Goal: Task Accomplishment & Management: Complete application form

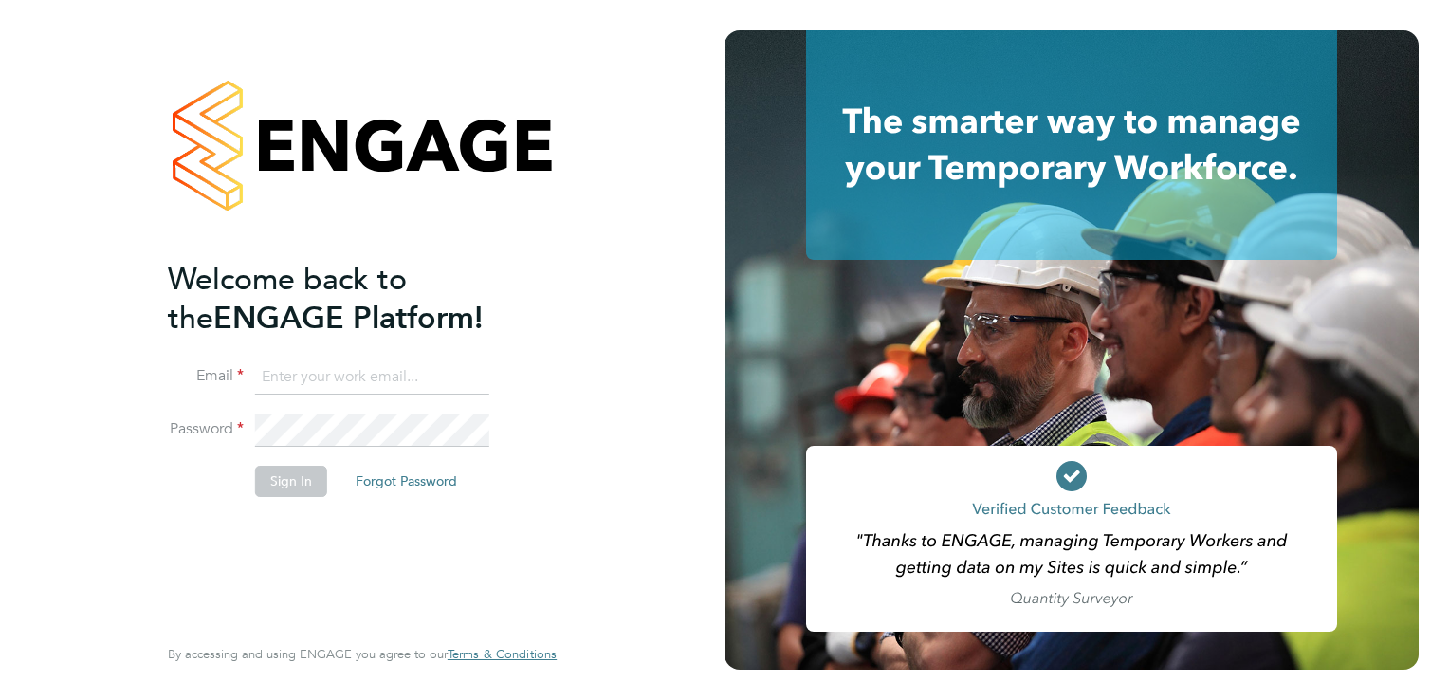
type input "aaron.dawson@buildrec.com"
click at [298, 479] on button "Sign In" at bounding box center [291, 481] width 72 height 30
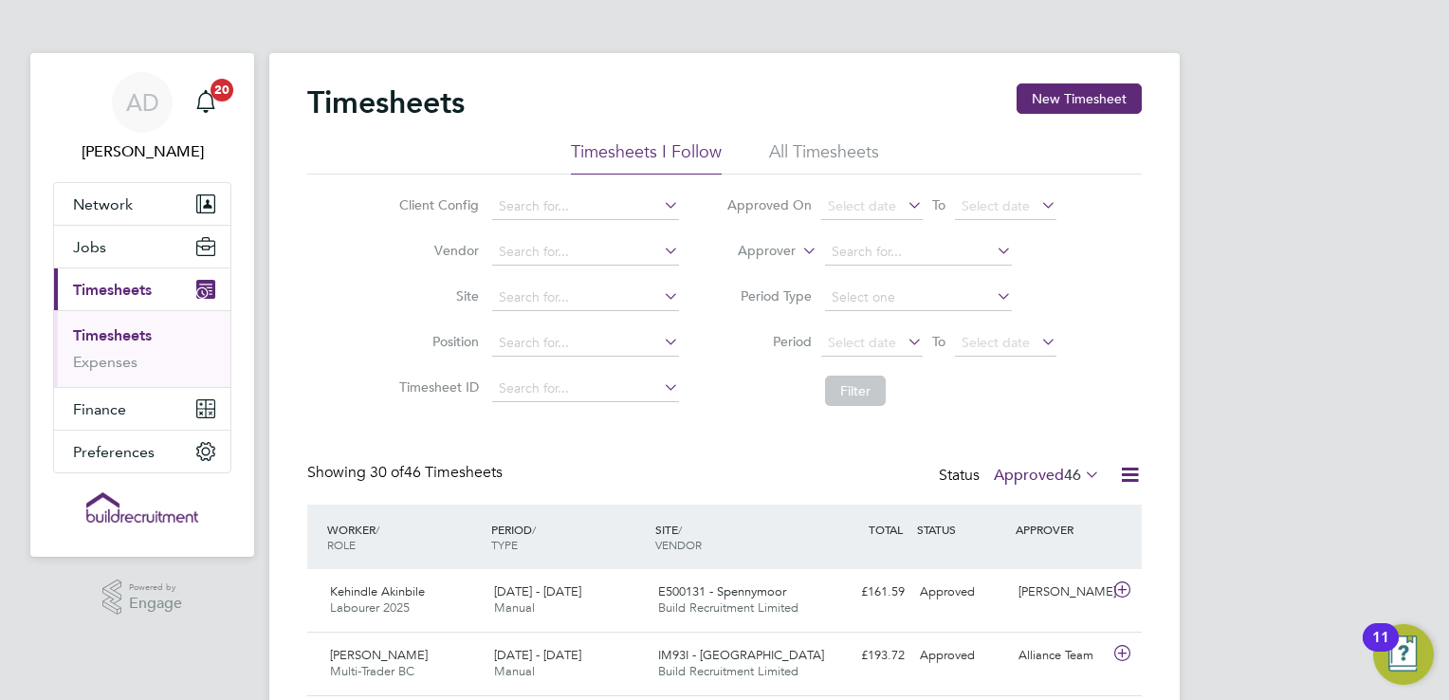
click at [1088, 121] on div "Timesheets New Timesheet" at bounding box center [724, 111] width 835 height 57
click at [1091, 108] on button "New Timesheet" at bounding box center [1079, 98] width 125 height 30
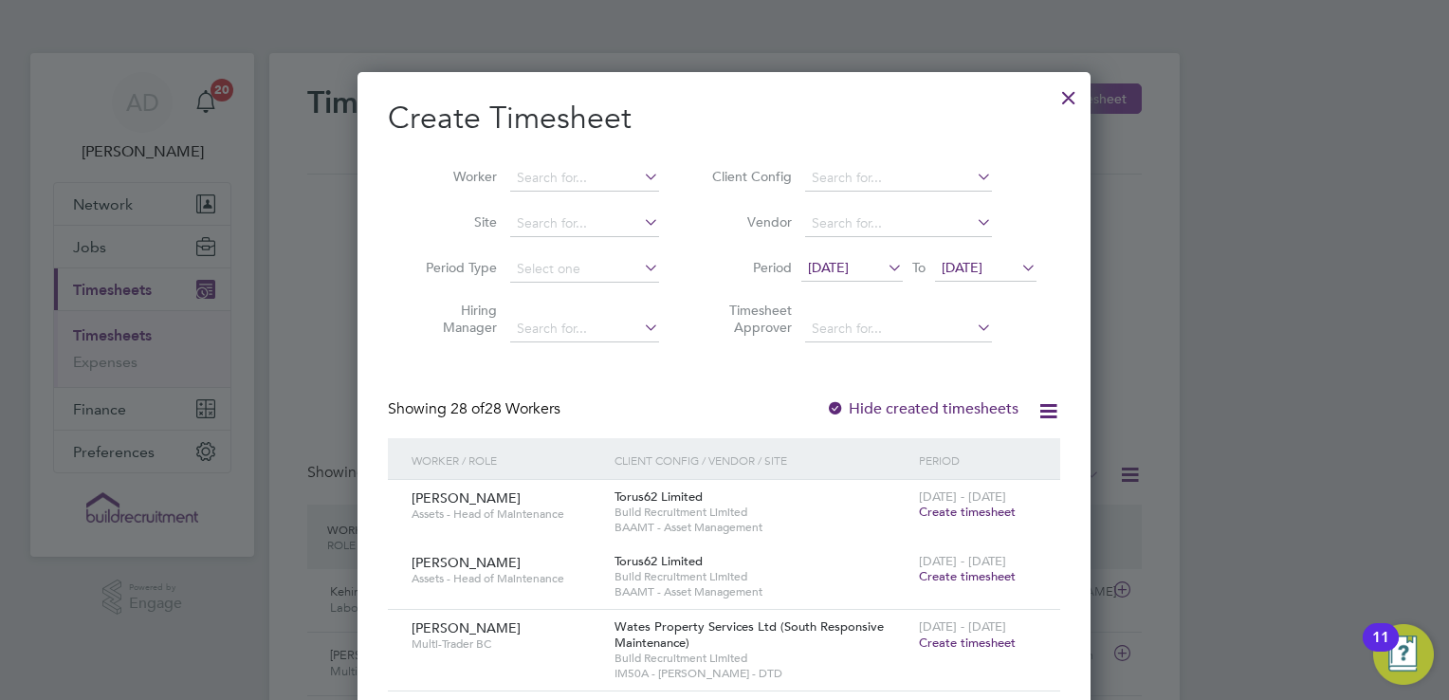
click at [1017, 83] on button "New Timesheet" at bounding box center [1079, 98] width 125 height 30
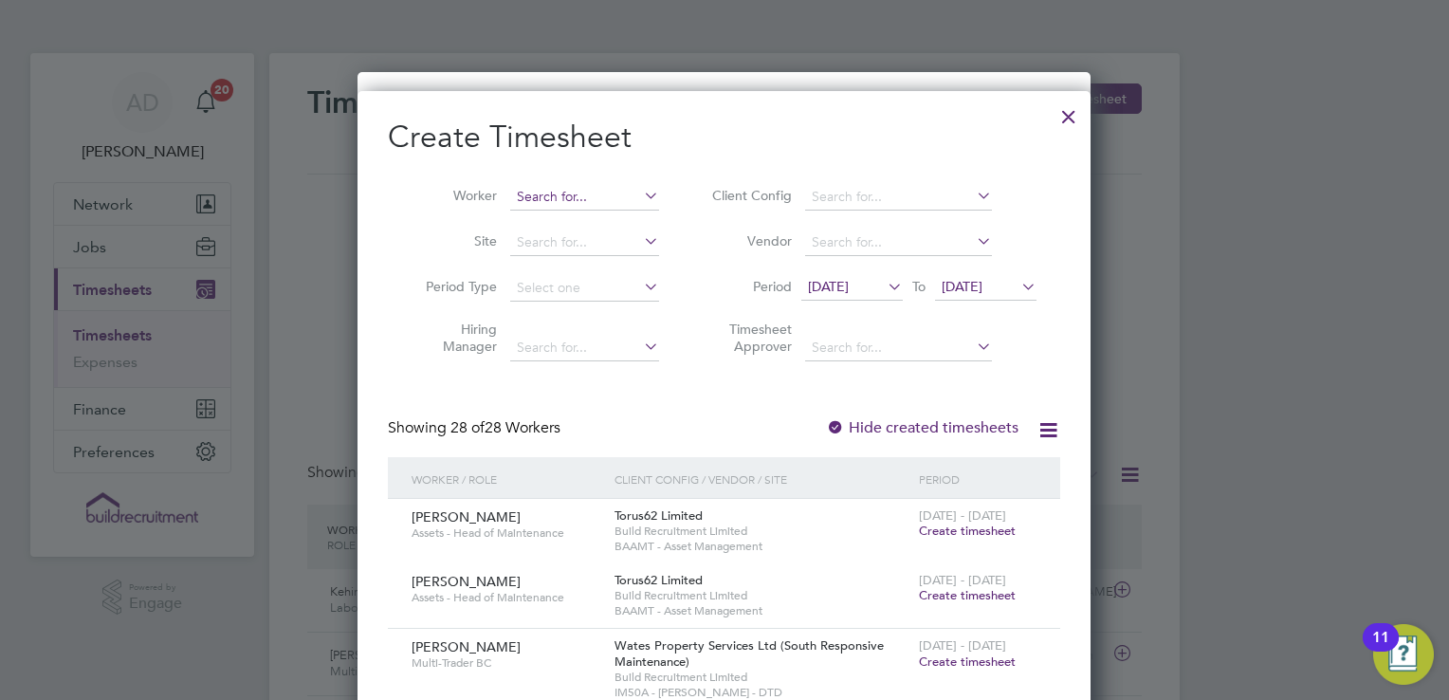
click at [618, 190] on input at bounding box center [584, 197] width 149 height 27
click at [534, 343] on b "[PERSON_NAME]" at bounding box center [573, 351] width 110 height 16
type input "[PERSON_NAME]"
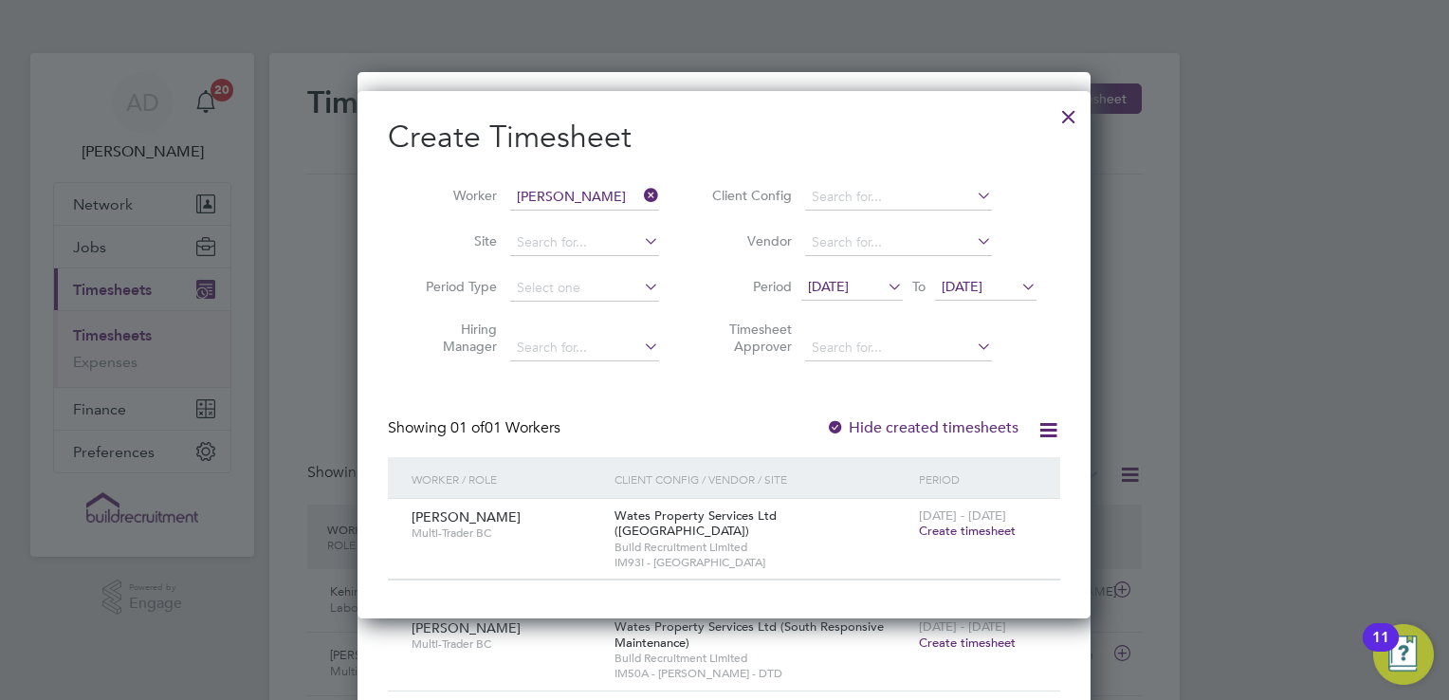
click at [974, 530] on span "Create timesheet" at bounding box center [967, 531] width 97 height 16
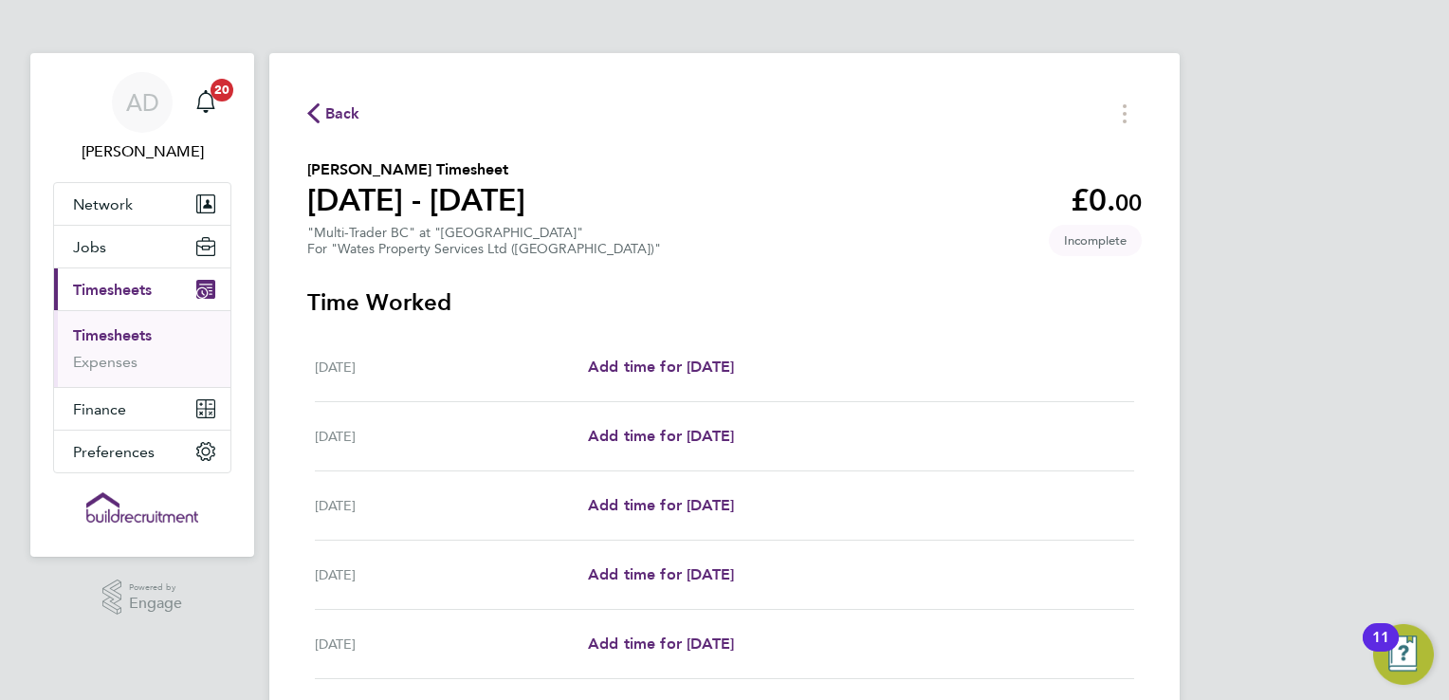
click at [54, 268] on button "Current page: Timesheets" at bounding box center [142, 289] width 176 height 42
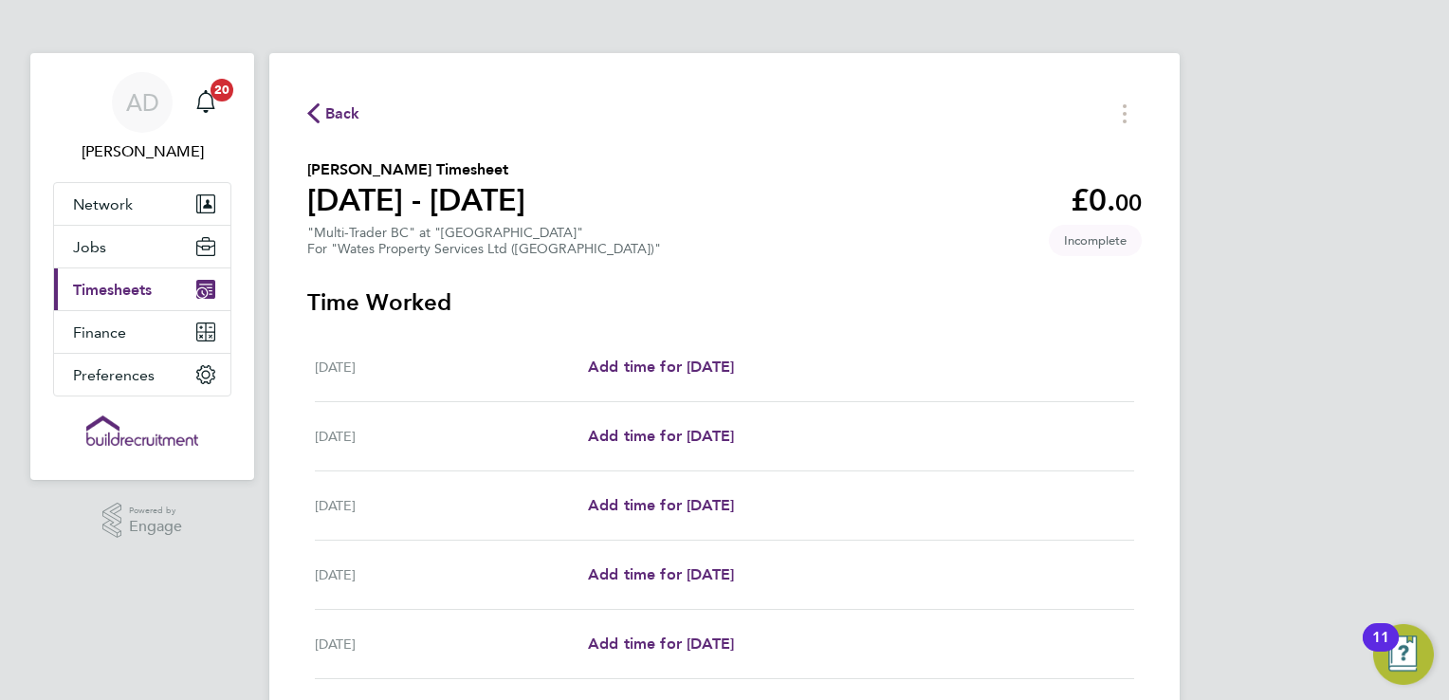
click at [876, 359] on div "Add time for [DATE] Add time for [DATE]" at bounding box center [861, 367] width 546 height 23
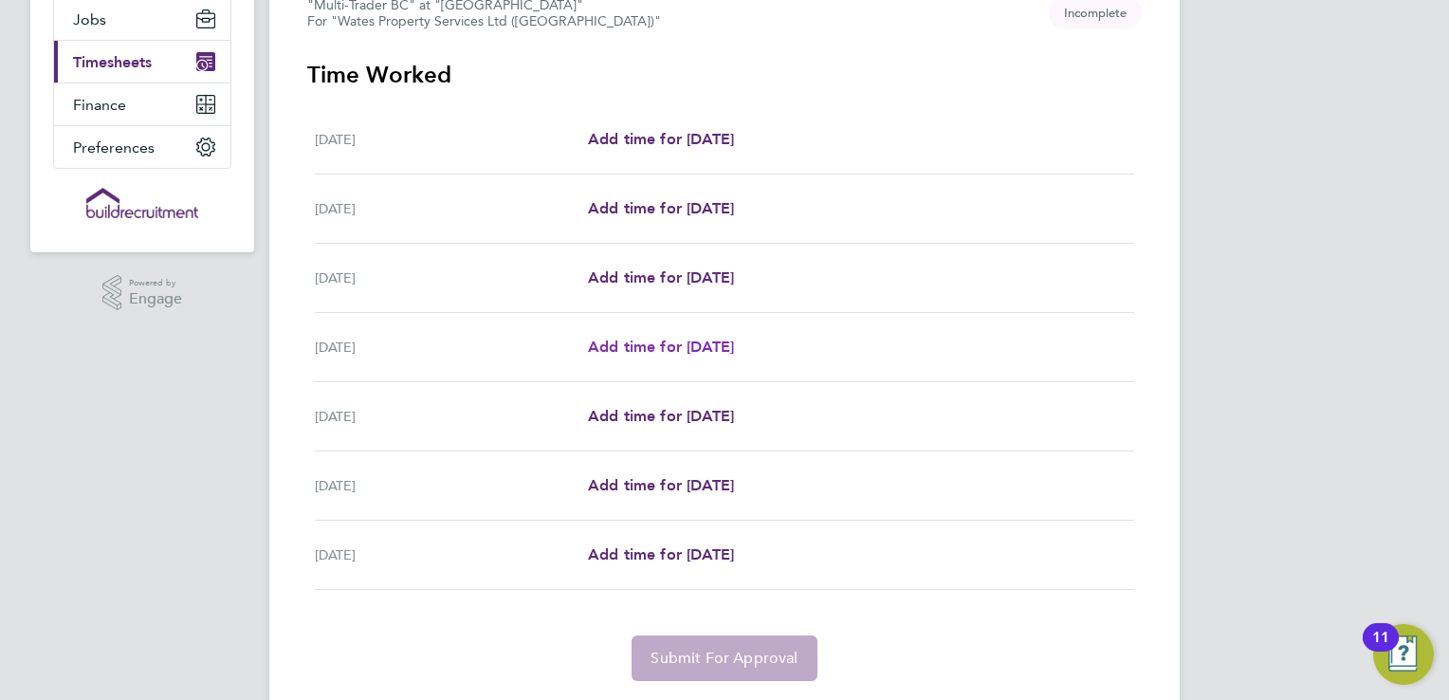
click at [733, 354] on span "Add time for [DATE]" at bounding box center [661, 347] width 146 height 18
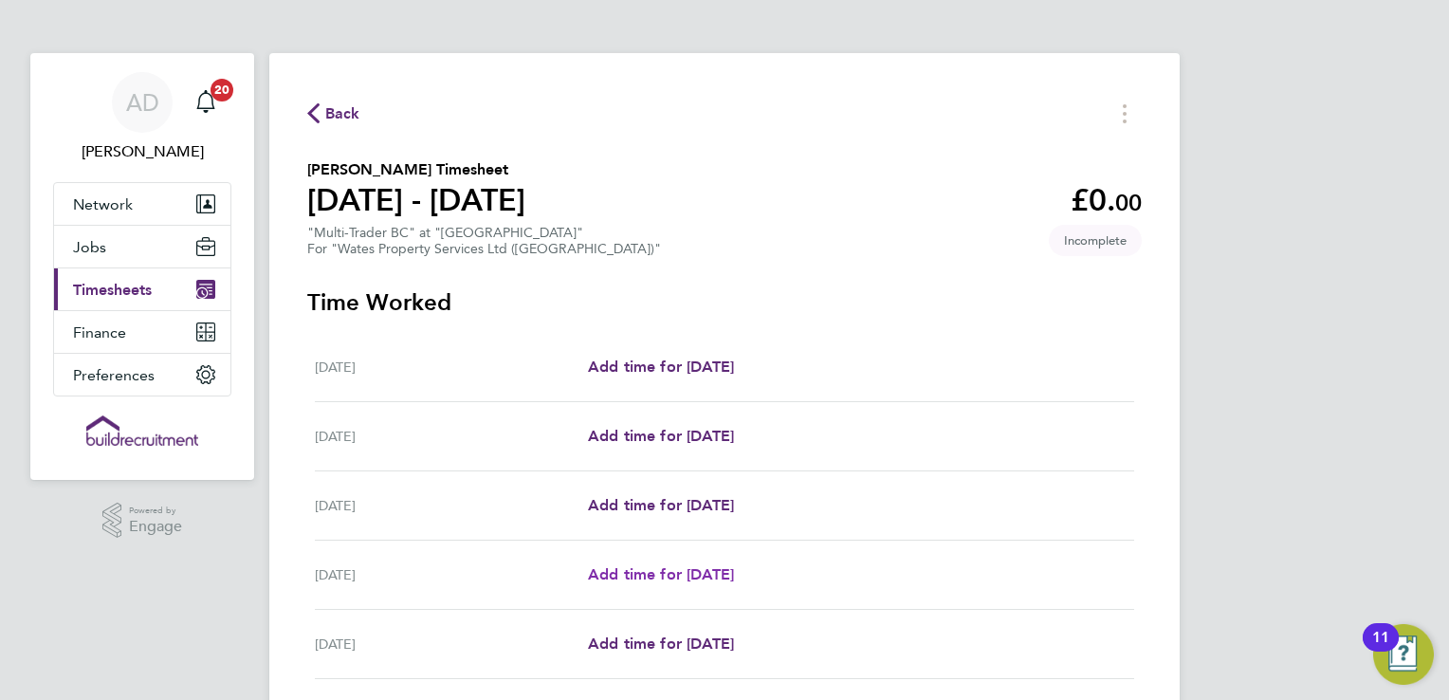
click at [54, 268] on button "Current page: Timesheets" at bounding box center [142, 289] width 176 height 42
select select "30"
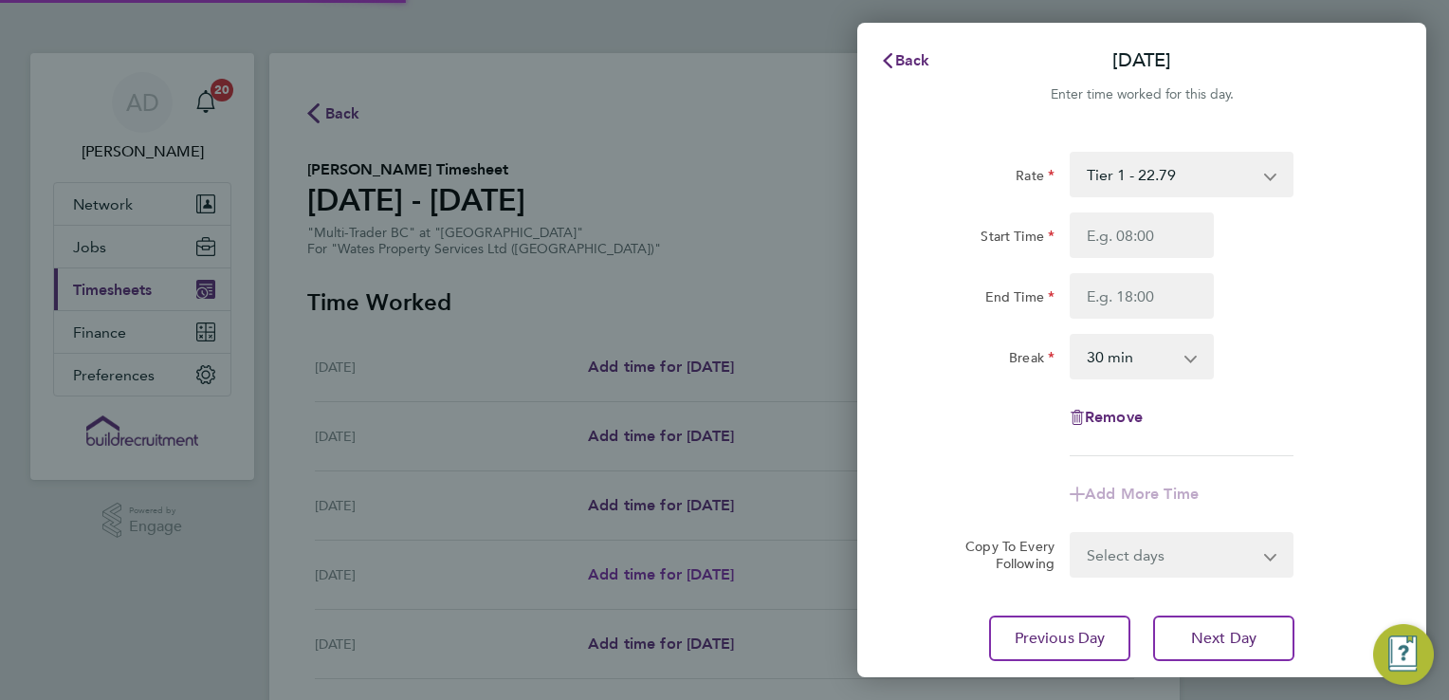
click at [54, 268] on button "Current page: Timesheets" at bounding box center [142, 289] width 176 height 42
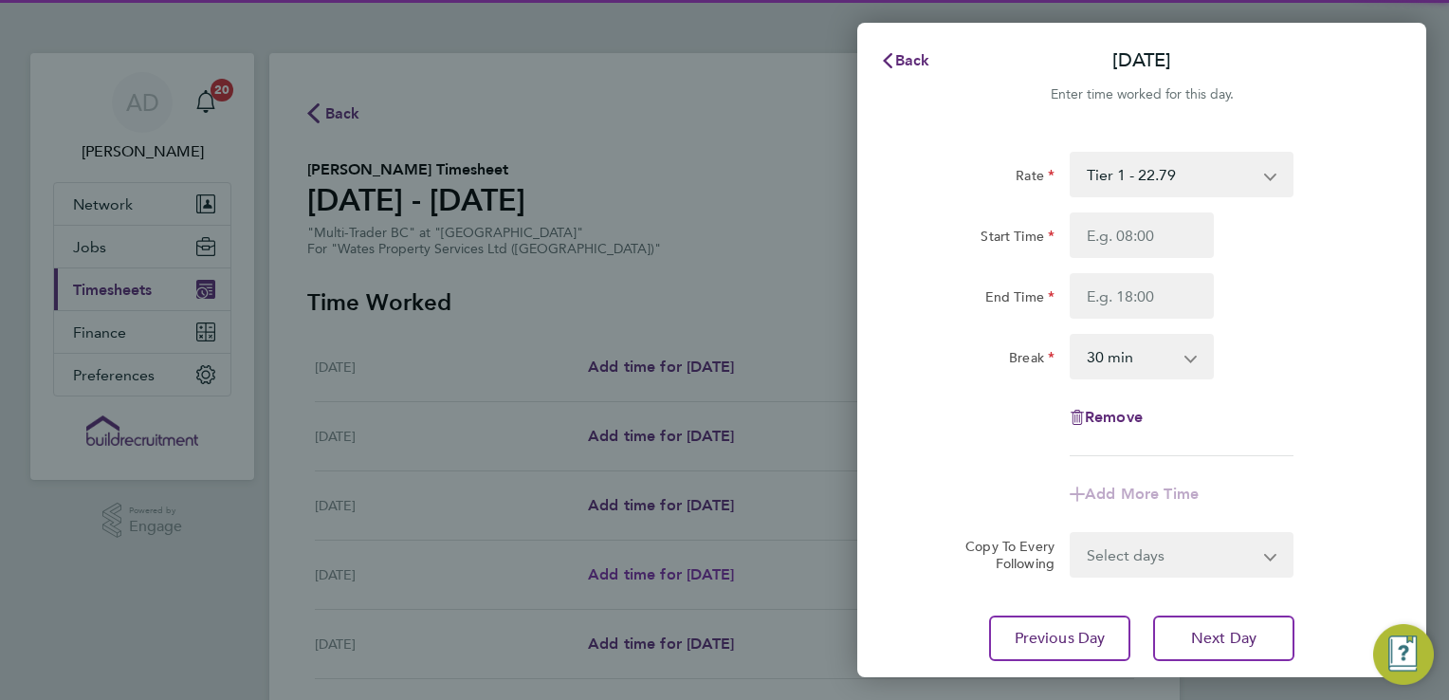
click at [54, 268] on button "Current page: Timesheets" at bounding box center [142, 289] width 176 height 42
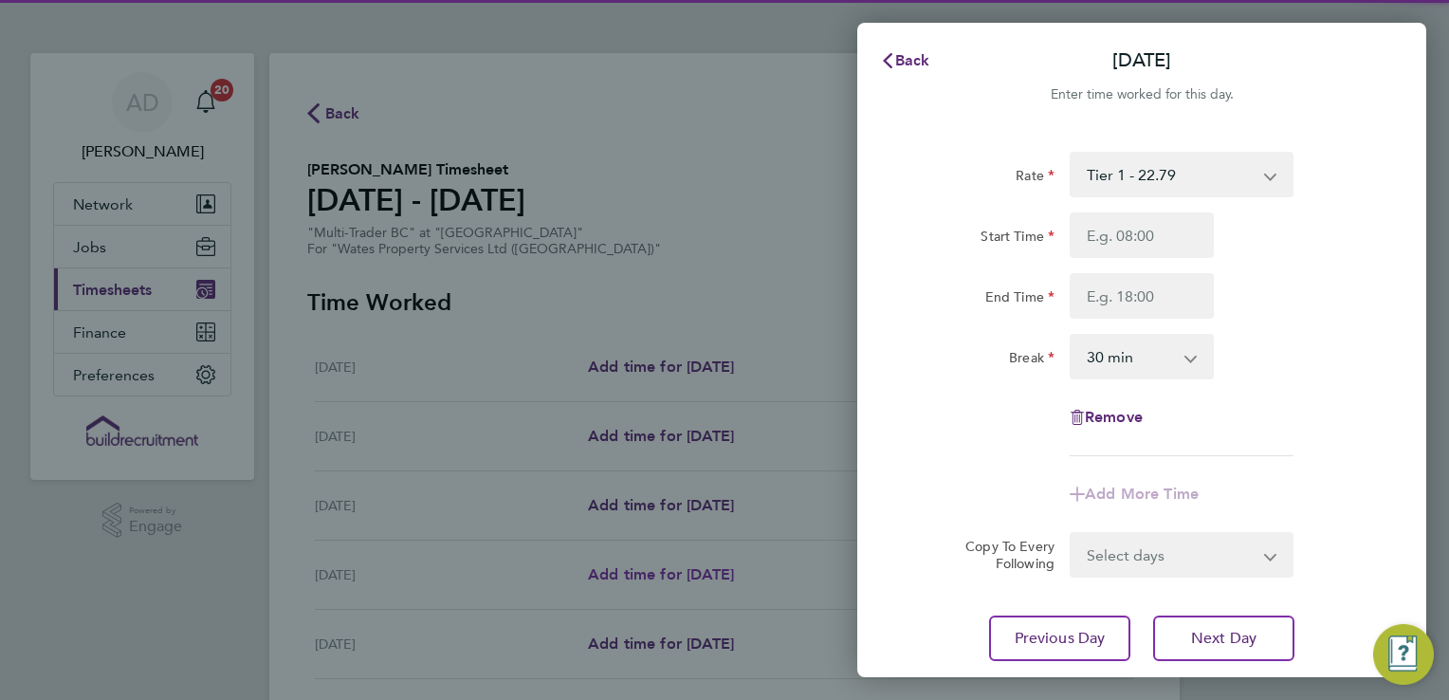
click at [54, 268] on button "Current page: Timesheets" at bounding box center [142, 289] width 176 height 42
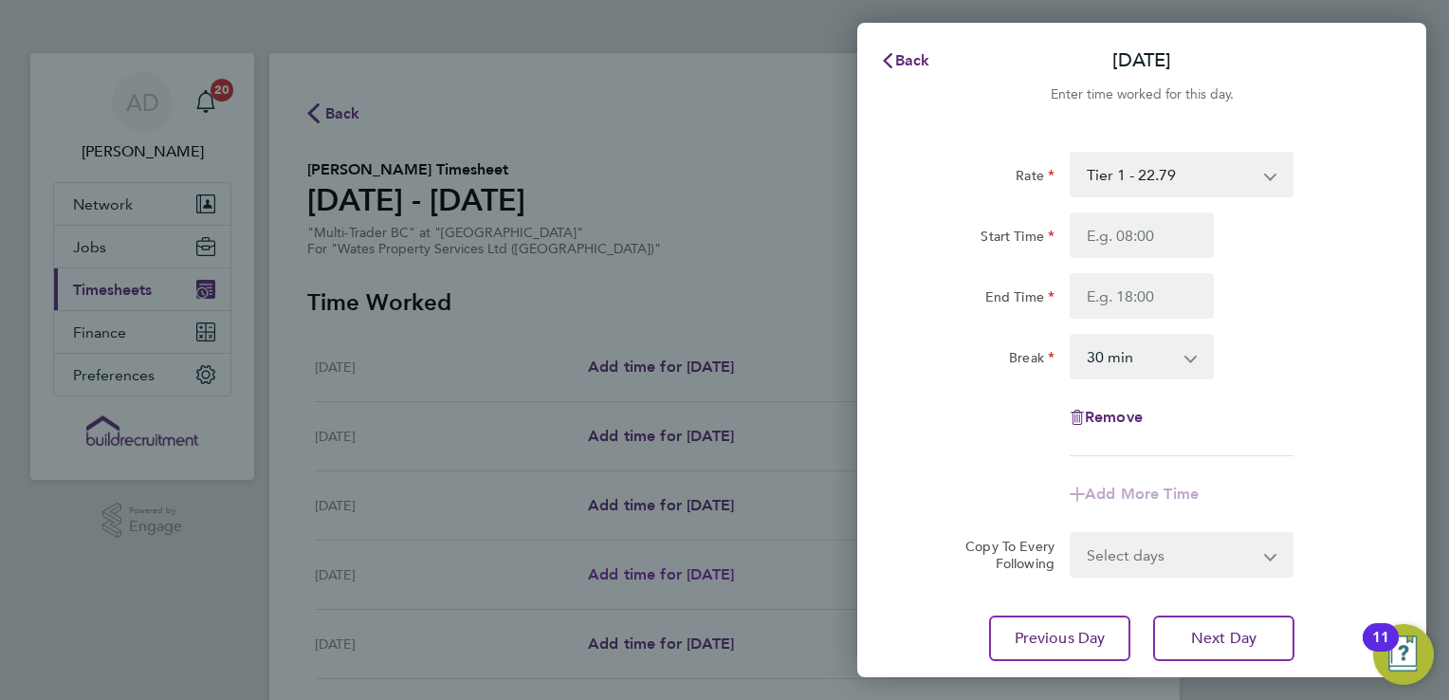
click at [54, 268] on button "Current page: Timesheets" at bounding box center [142, 289] width 176 height 42
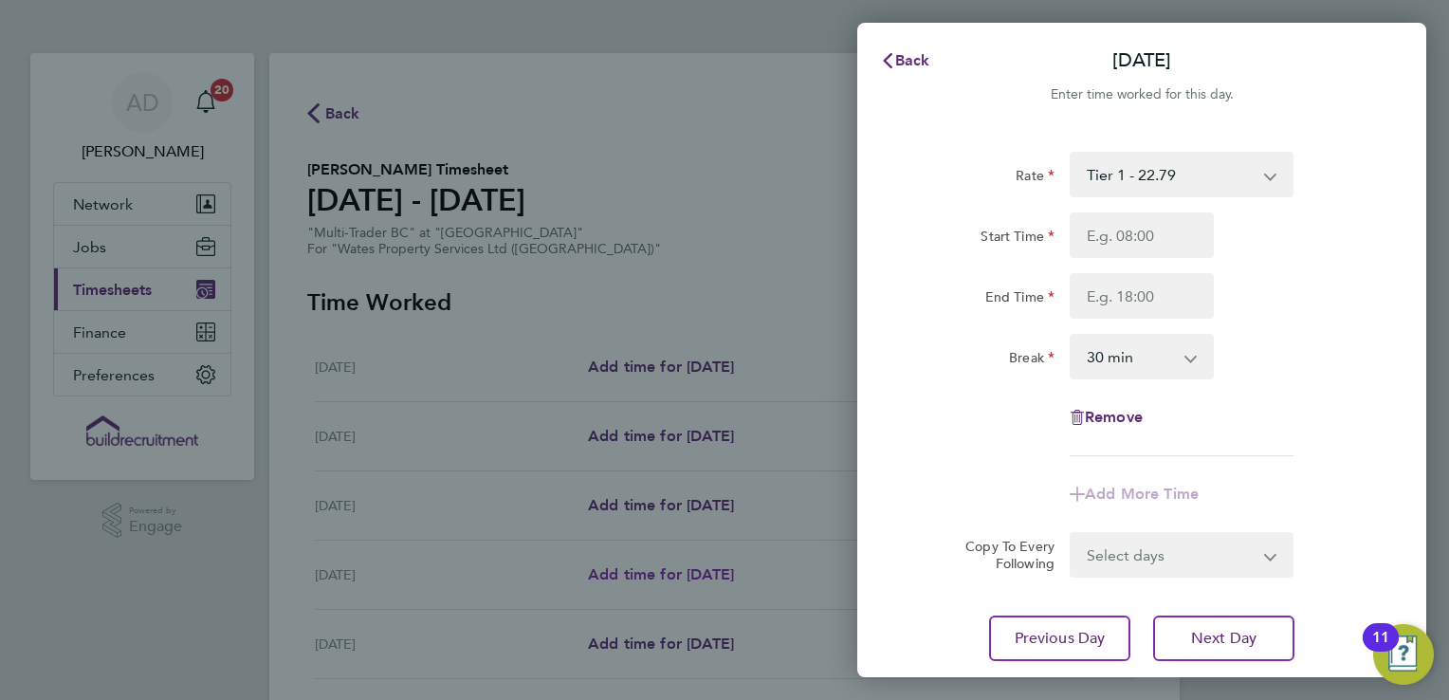
click at [54, 268] on button "Current page: Timesheets" at bounding box center [142, 289] width 176 height 42
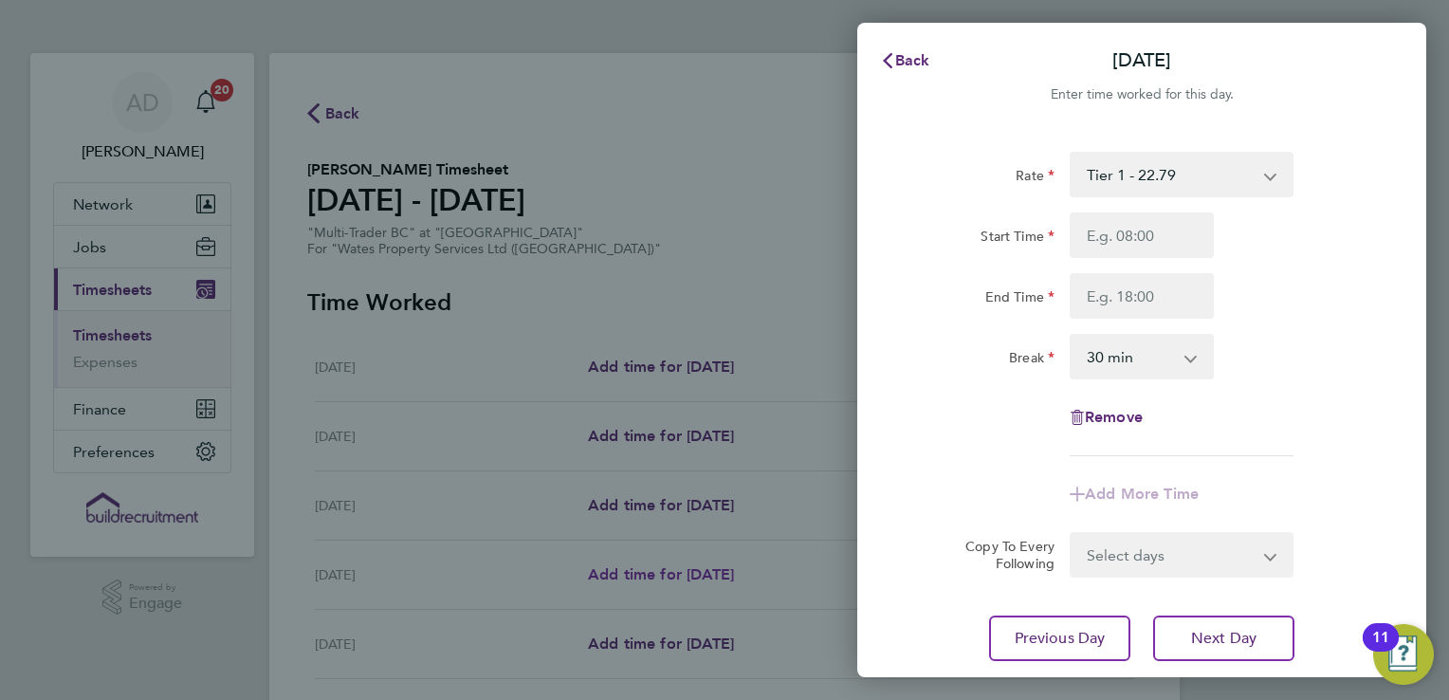
click at [54, 268] on button "Current page: Timesheets" at bounding box center [142, 289] width 176 height 42
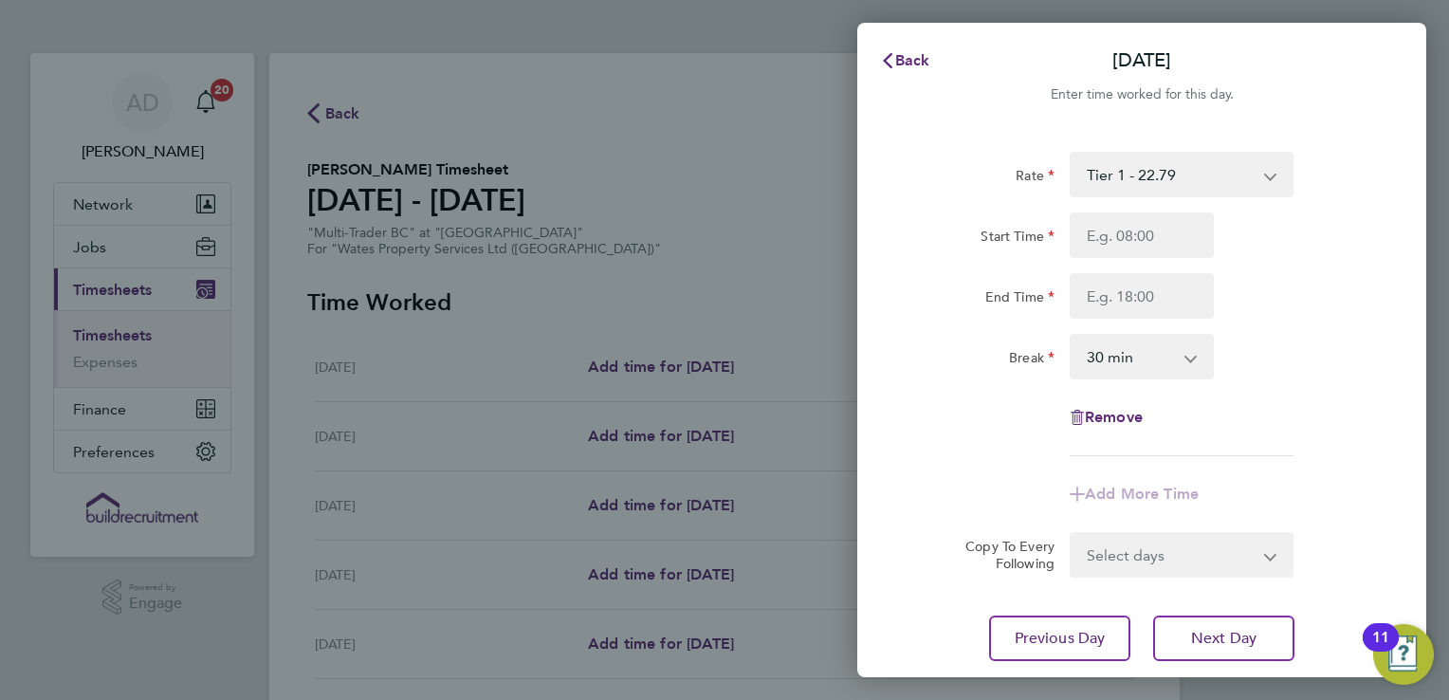
click at [54, 268] on button "Current page: Timesheets" at bounding box center [142, 289] width 176 height 42
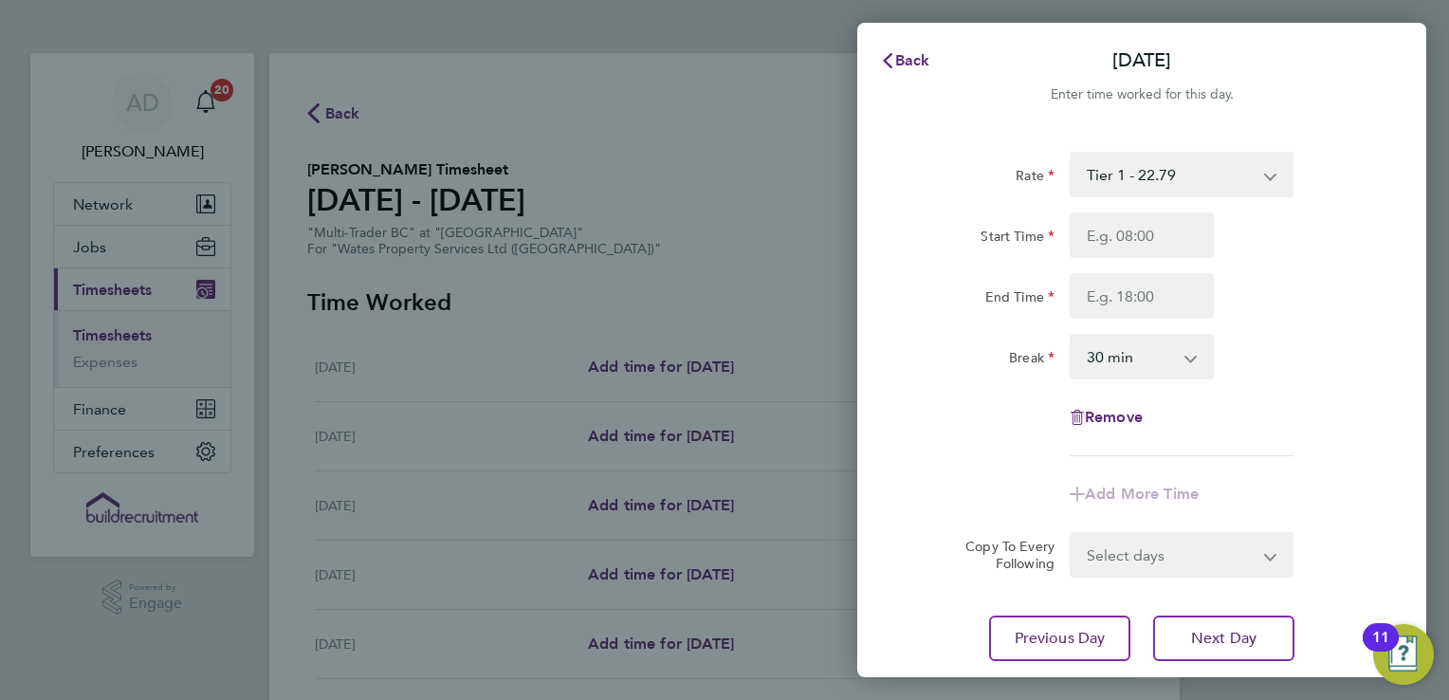
click at [54, 268] on button "Current page: Timesheets" at bounding box center [142, 289] width 176 height 42
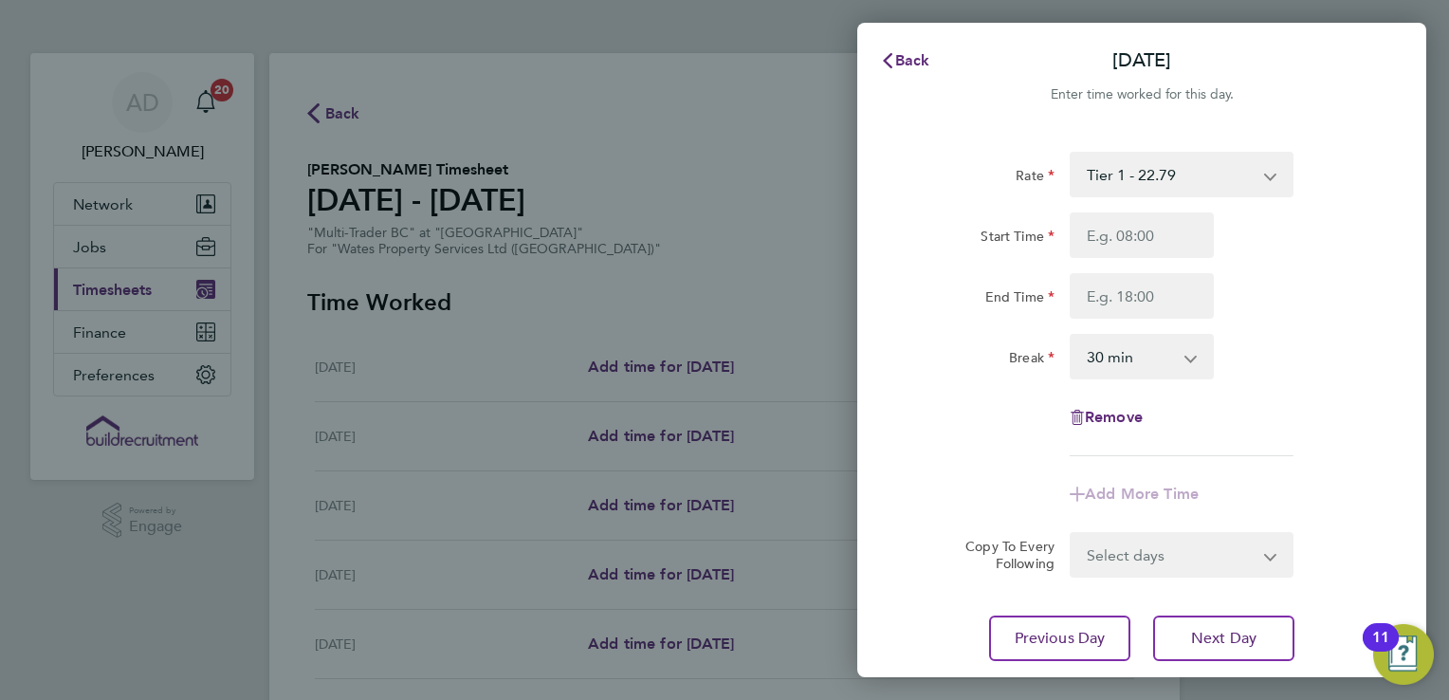
click at [54, 268] on button "Current page: Timesheets" at bounding box center [142, 289] width 176 height 42
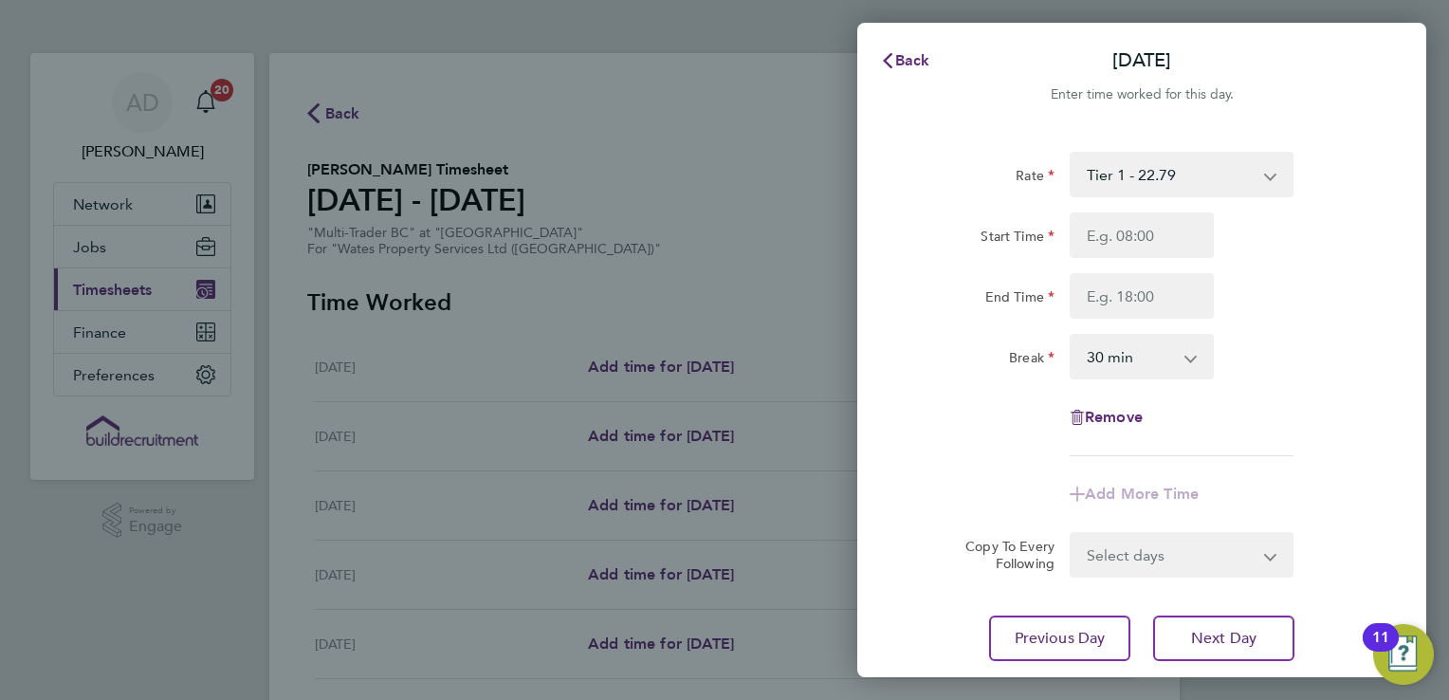
click at [54, 268] on button "Current page: Timesheets" at bounding box center [142, 289] width 176 height 42
click at [1115, 237] on input "Start Time" at bounding box center [1142, 235] width 144 height 46
type input "07:00"
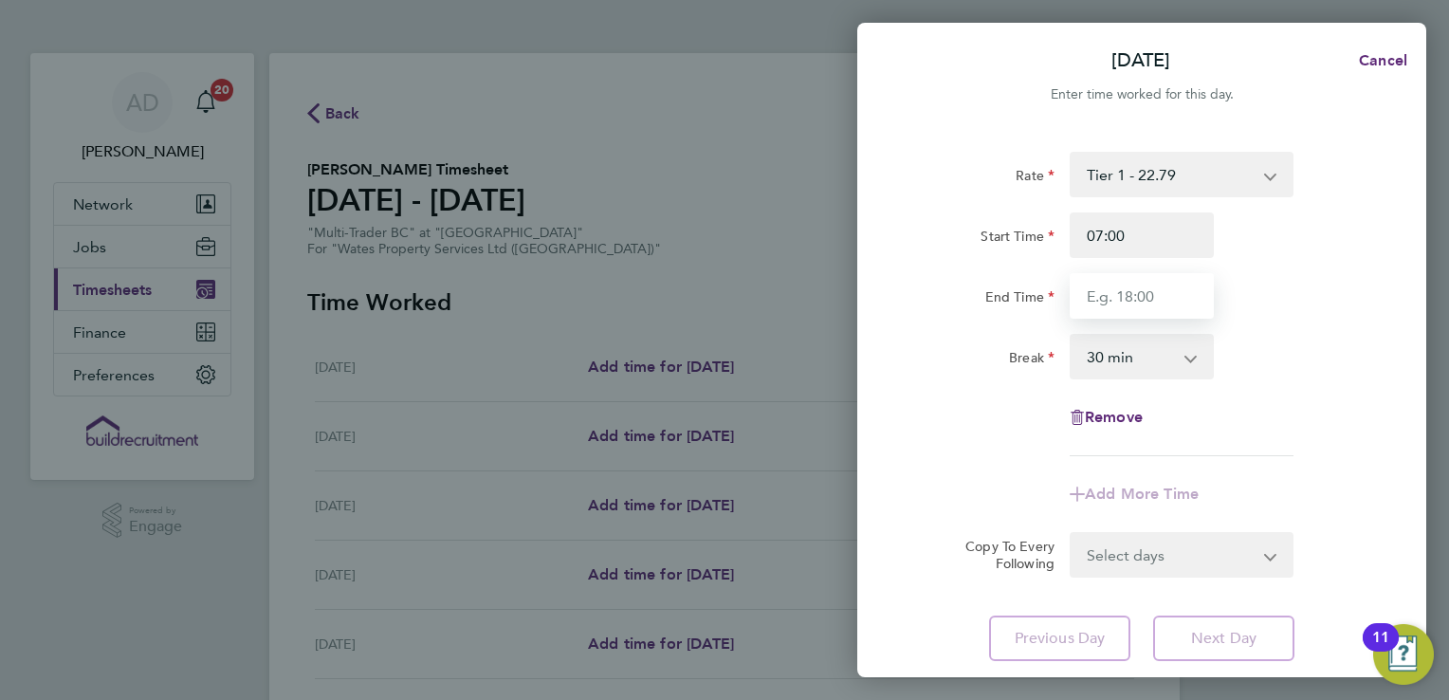
click at [1123, 290] on input "End Time" at bounding box center [1142, 296] width 144 height 46
type input "16:00"
click at [1431, 401] on div "[DATE] Cancel Enter time worked for this day. Rate Tier 1 - 22.79 Tier 2 - 22.9…" at bounding box center [724, 350] width 1449 height 700
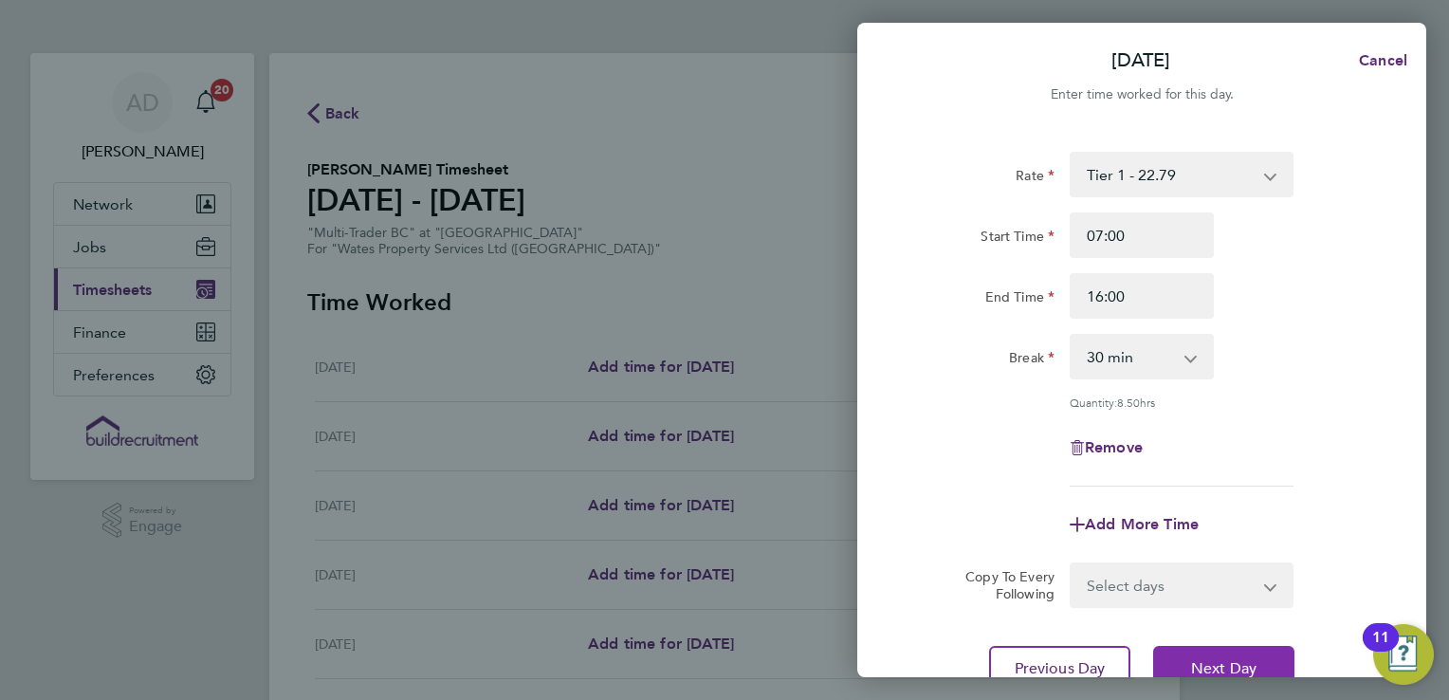
click at [1203, 655] on button "Next Day" at bounding box center [1223, 669] width 141 height 46
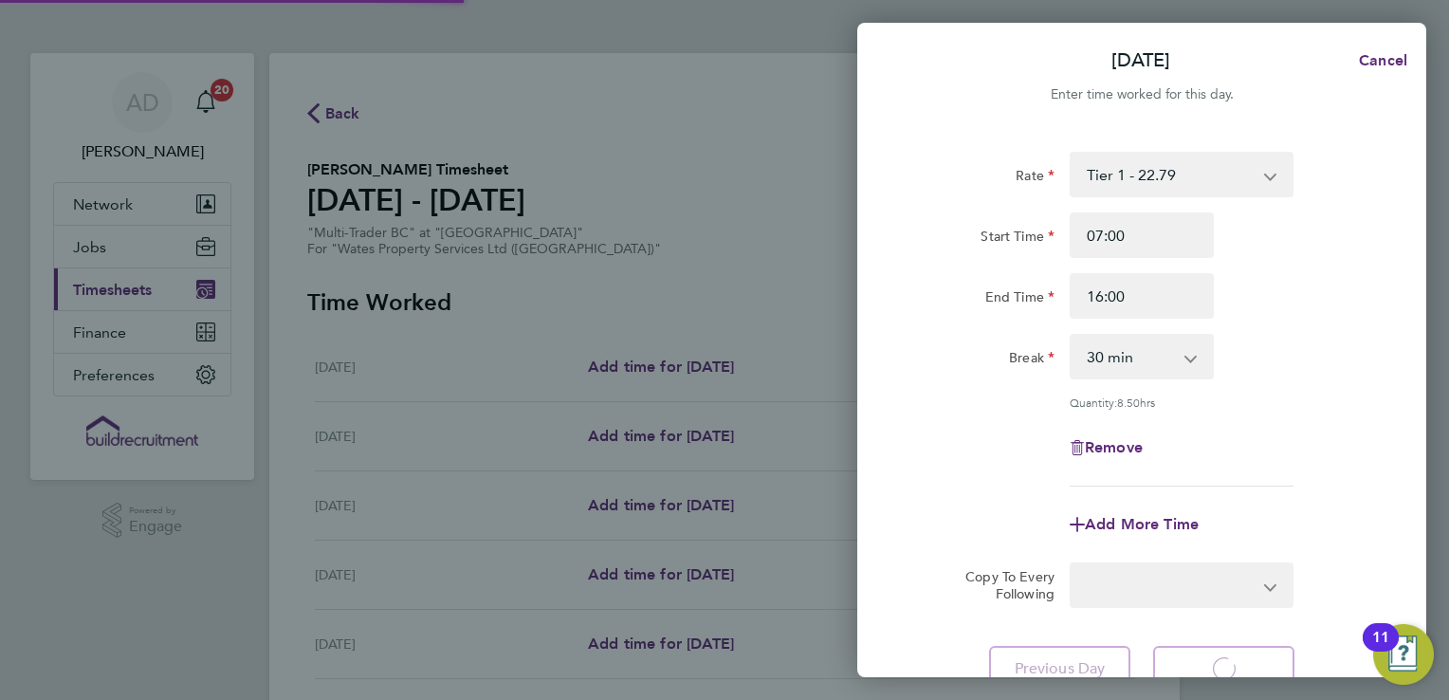
select select "30"
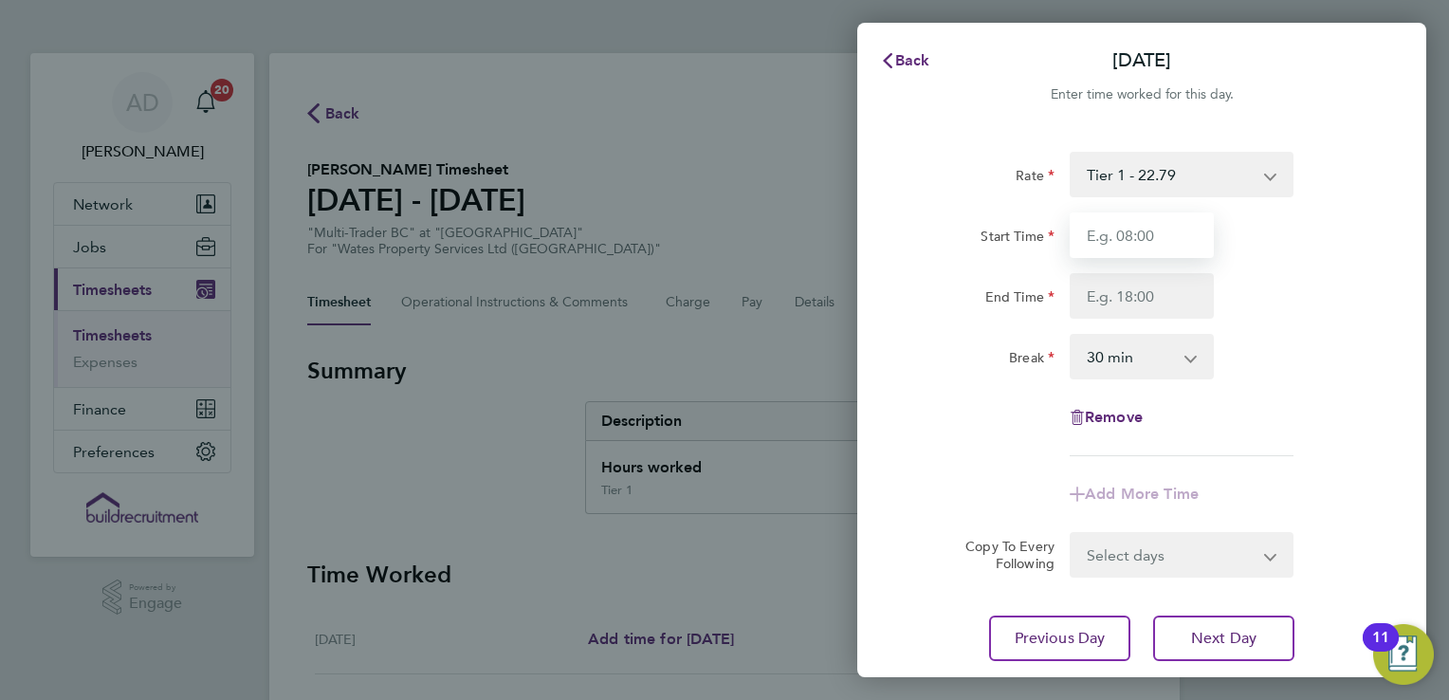
click at [1157, 234] on input "Start Time" at bounding box center [1142, 235] width 144 height 46
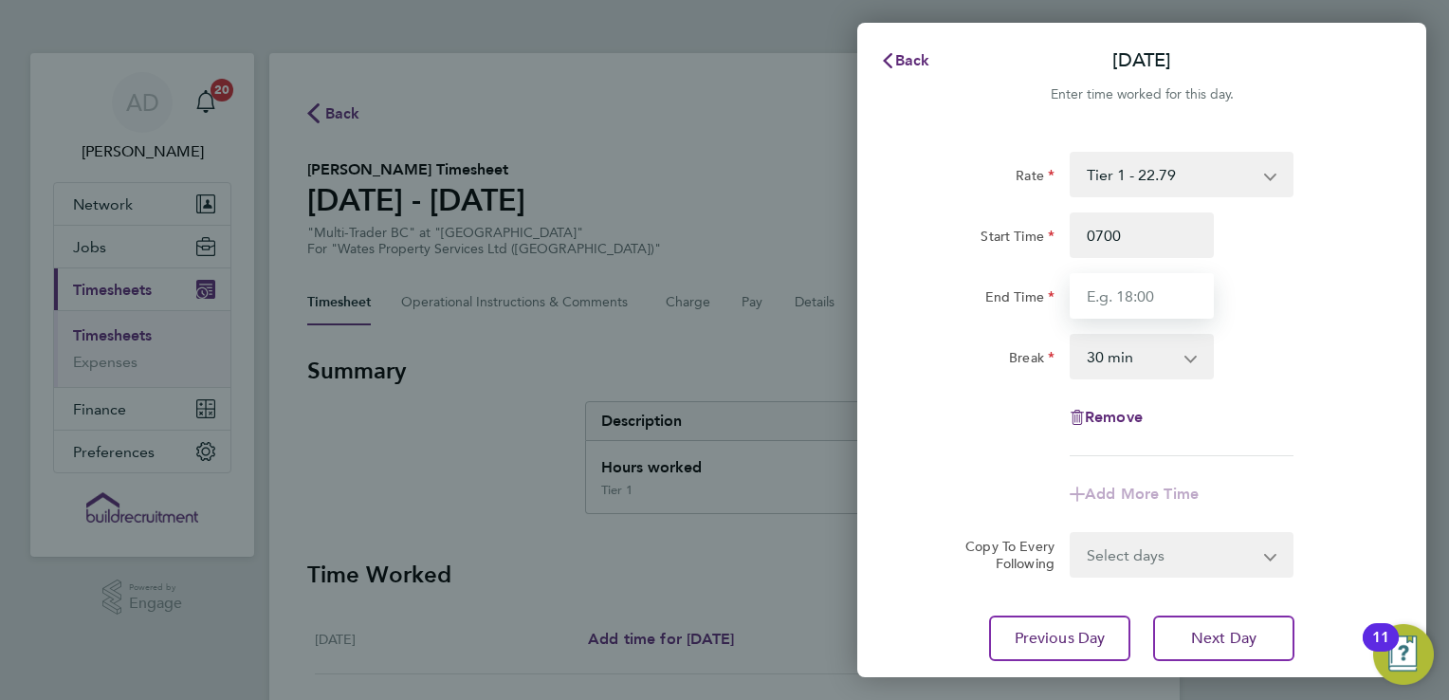
type input "07:00"
click at [1157, 289] on input "End Time" at bounding box center [1142, 296] width 144 height 46
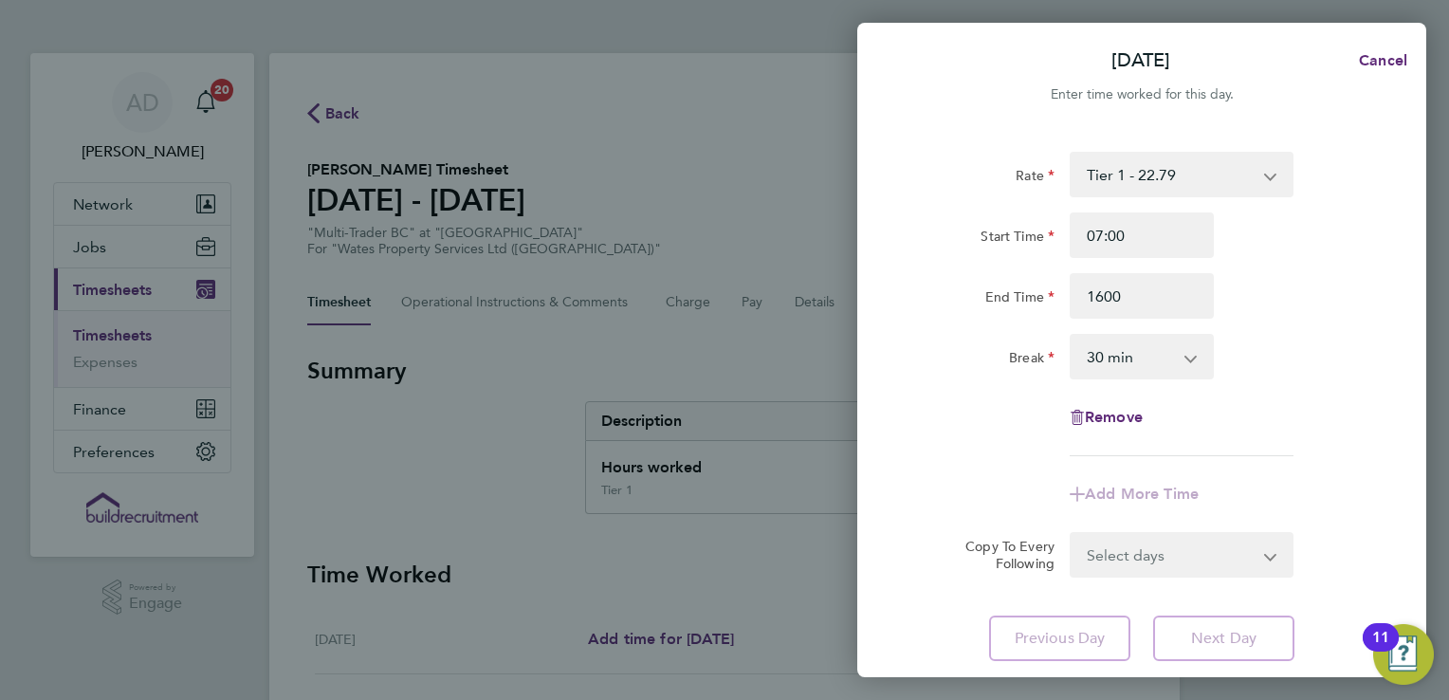
type input "16:00"
click at [1376, 392] on div "Rate Tier 1 - 22.79 Tier 2 - 22.99 Start Time 07:00 End Time 16:00 Break 0 min …" at bounding box center [1142, 406] width 569 height 555
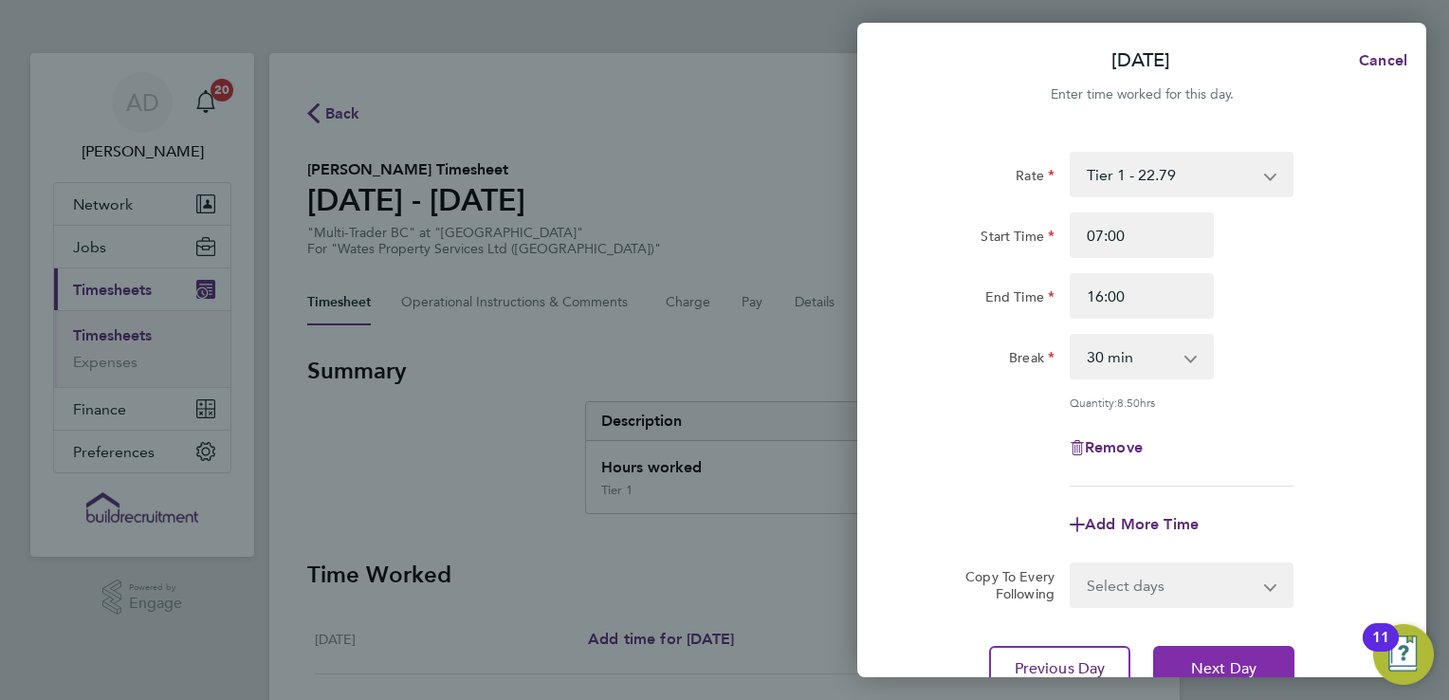
click at [1223, 659] on span "Next Day" at bounding box center [1223, 668] width 65 height 19
select select "30"
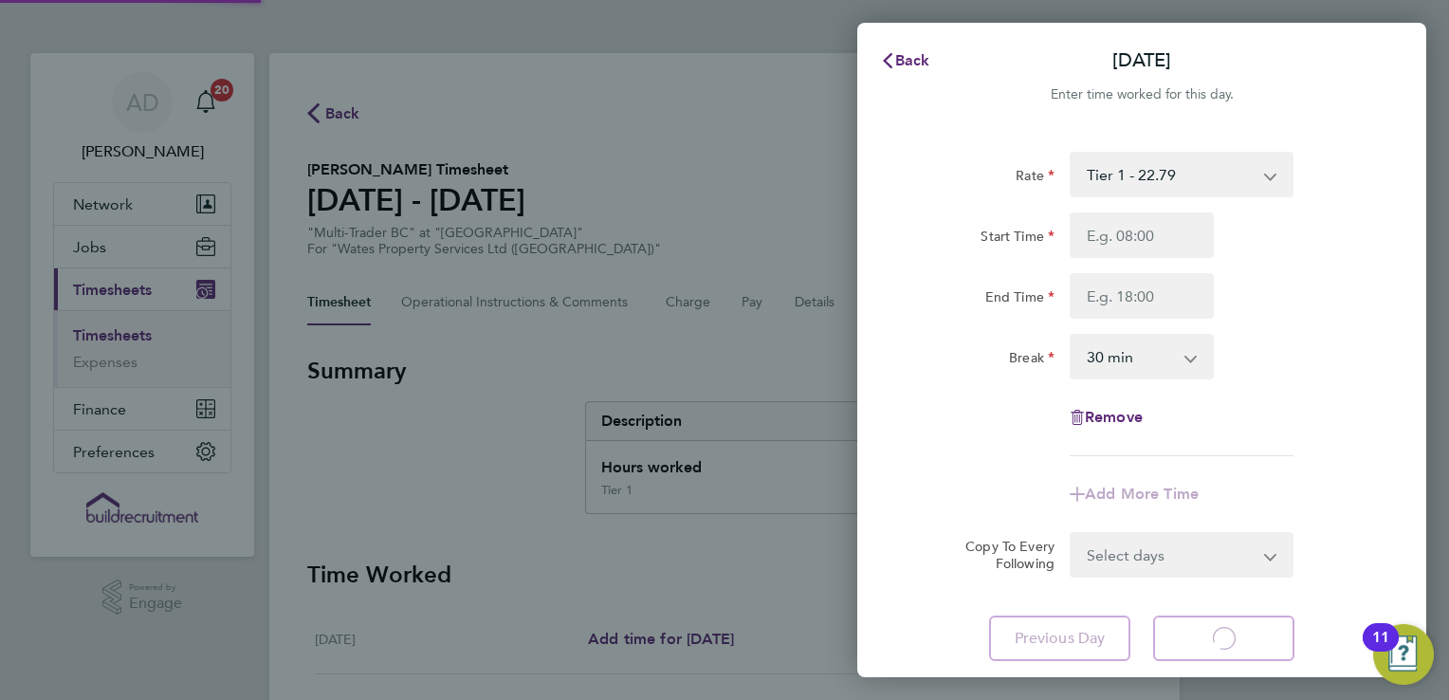
select select "30"
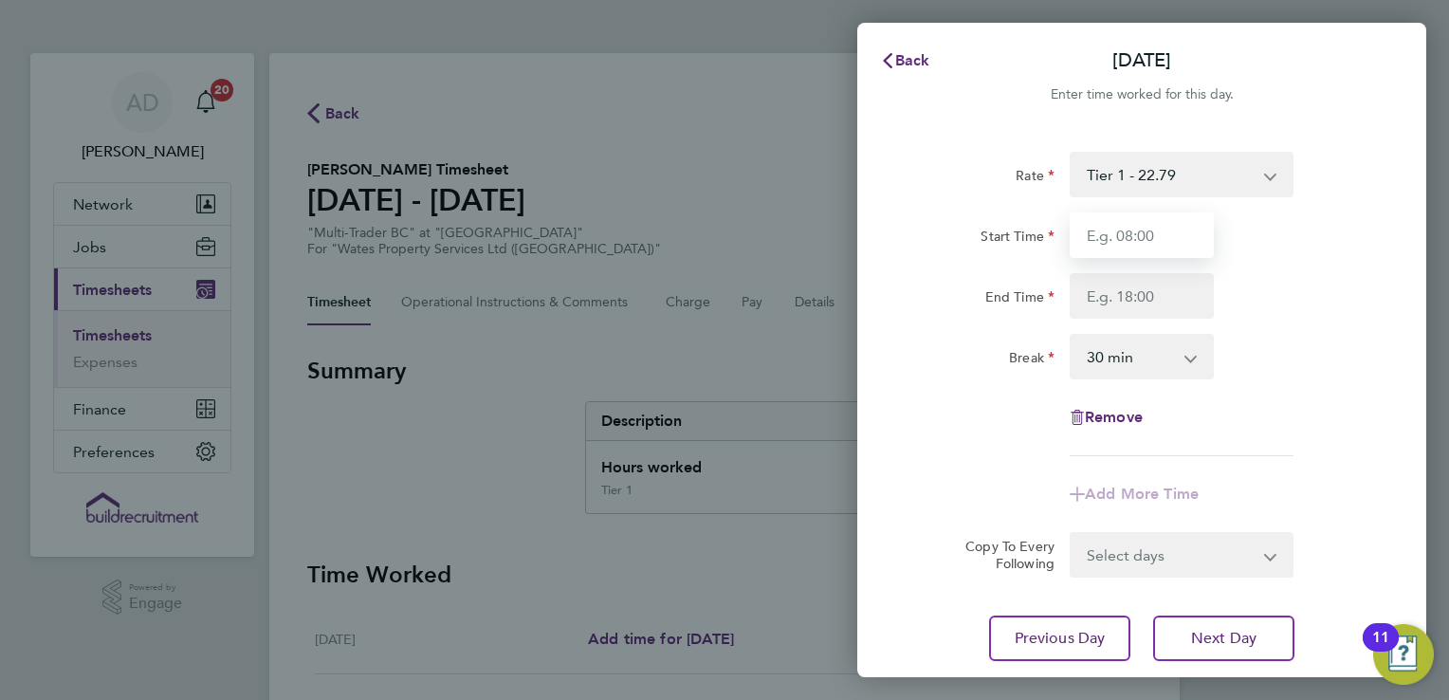
click at [1134, 230] on input "Start Time" at bounding box center [1142, 235] width 144 height 46
type input "07:00"
click at [1157, 320] on div "Rate Tier 1 - 22.79 Tier 2 - 22.99 Start Time 07:00 End Time Break 0 min 15 min…" at bounding box center [1142, 304] width 463 height 304
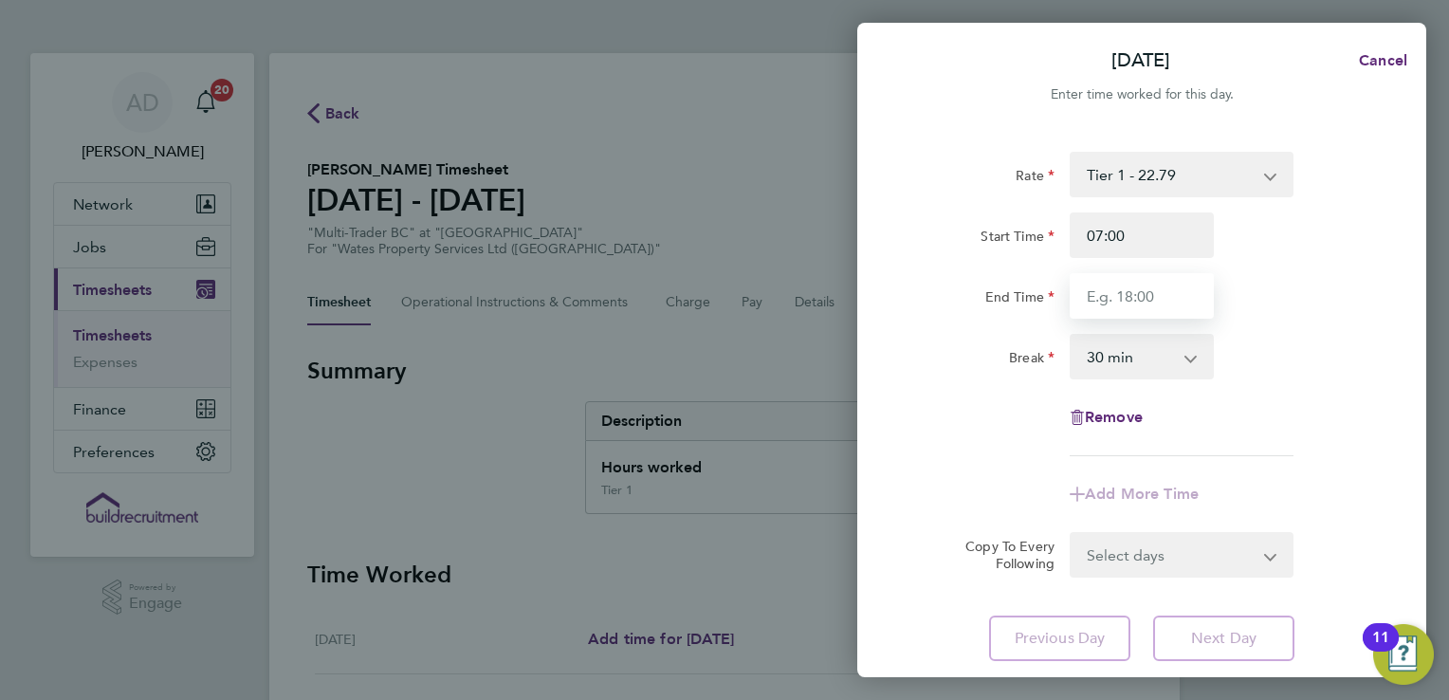
click at [1153, 292] on input "End Time" at bounding box center [1142, 296] width 144 height 46
type input "16:00"
click at [1309, 349] on div "Break 0 min 15 min 30 min 45 min 60 min 75 min 90 min" at bounding box center [1142, 357] width 478 height 46
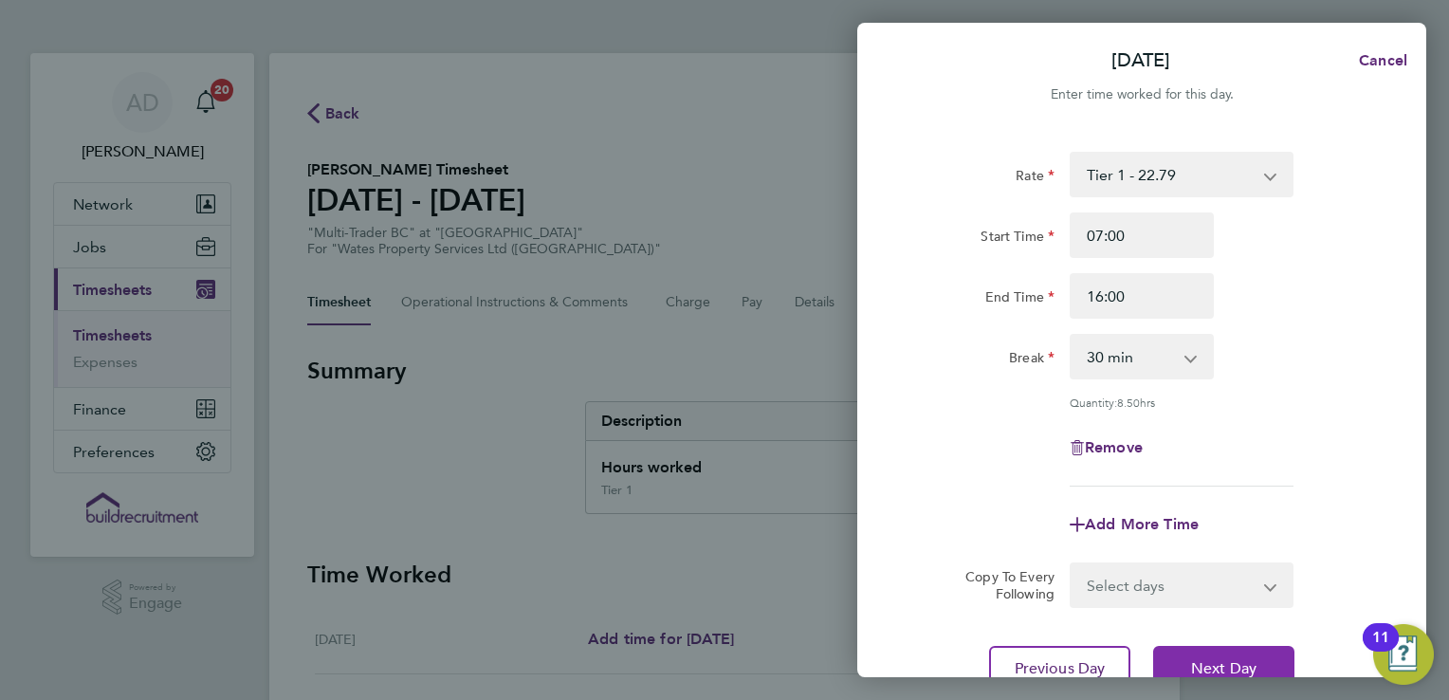
click at [1273, 655] on button "Next Day" at bounding box center [1223, 669] width 141 height 46
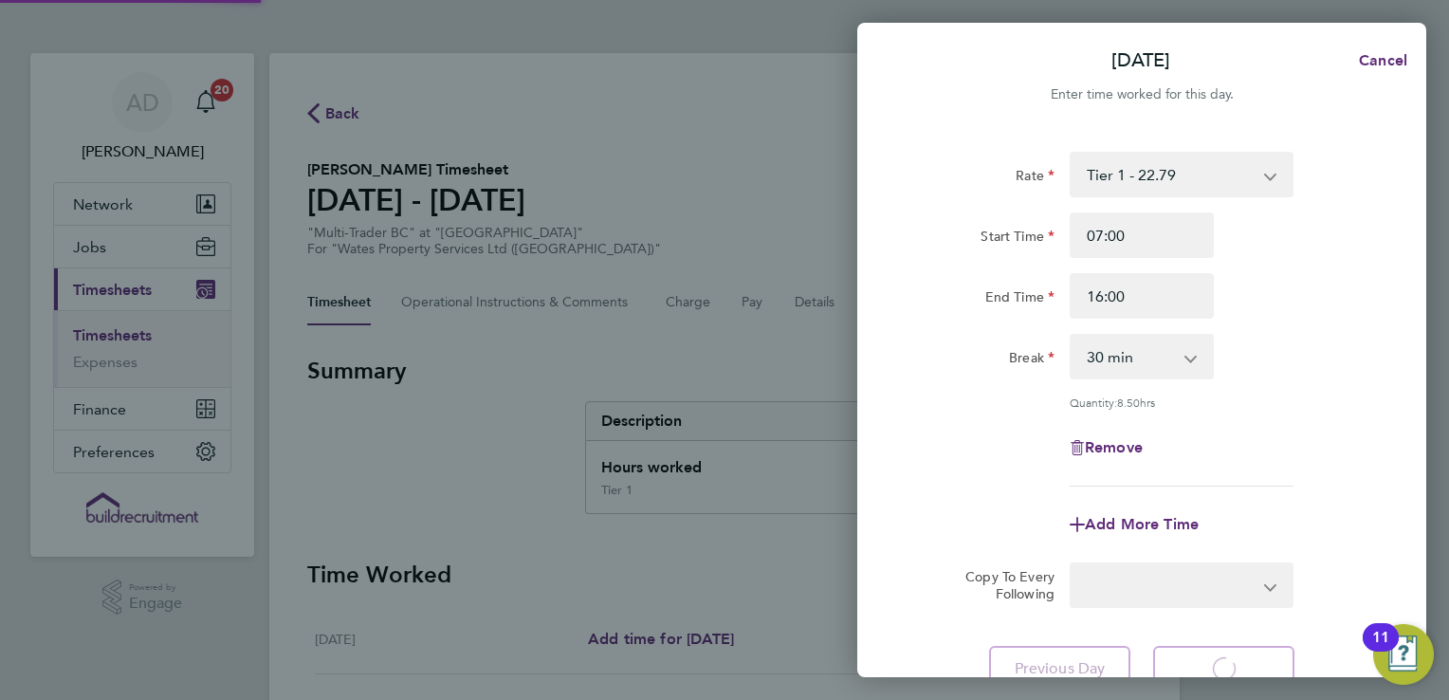
select select "30"
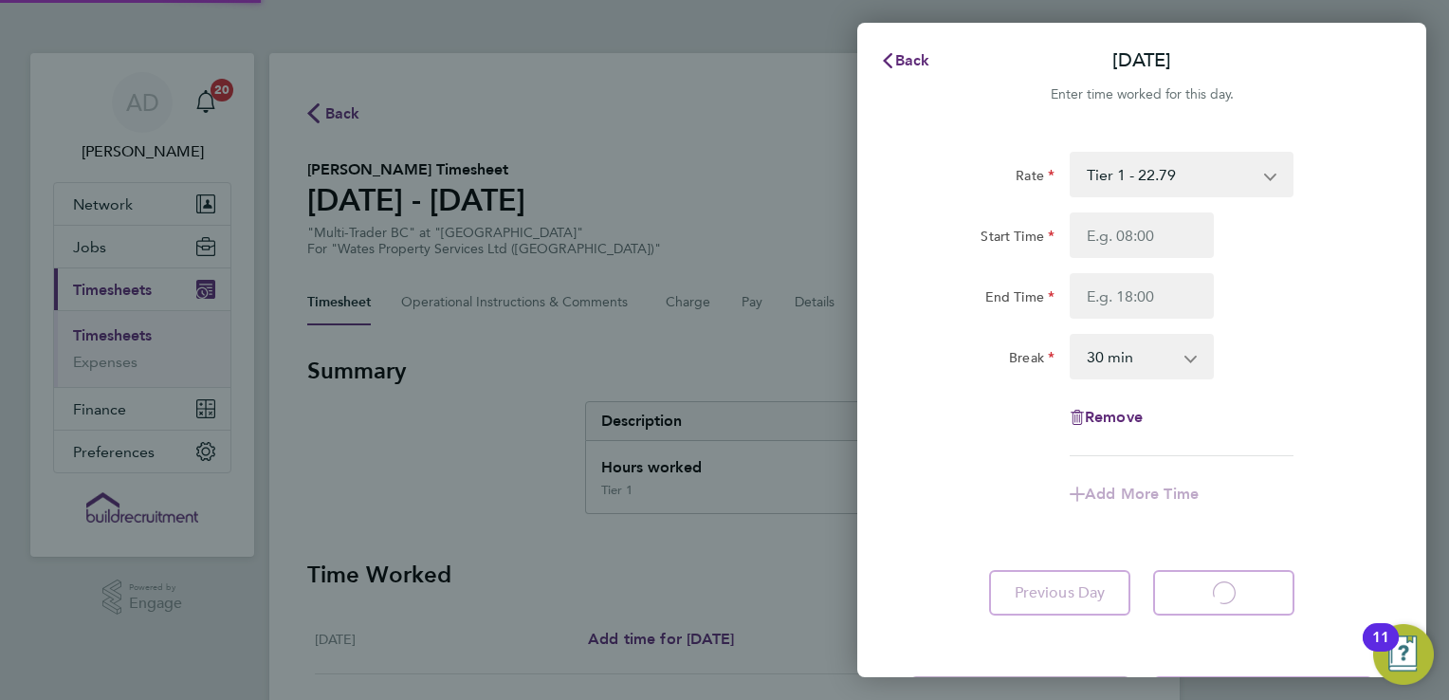
select select "30"
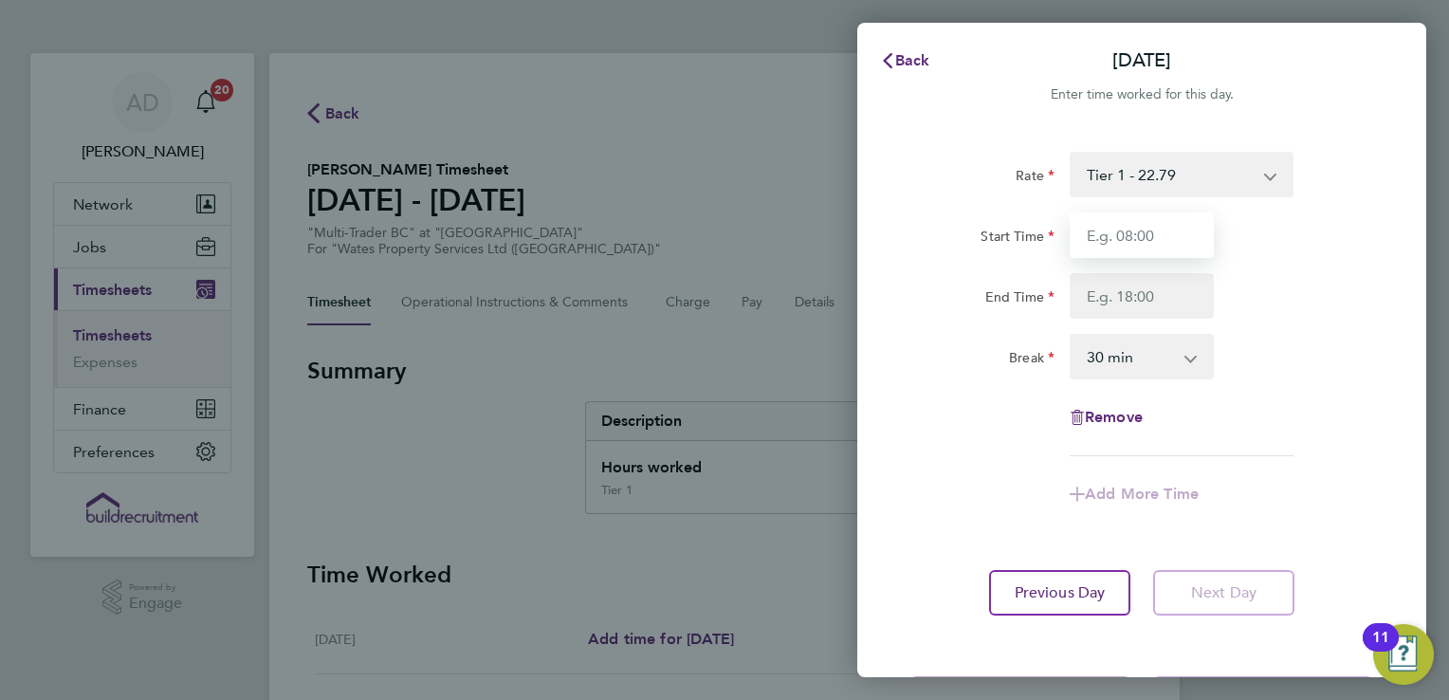
click at [1131, 232] on input "Start Time" at bounding box center [1142, 235] width 144 height 46
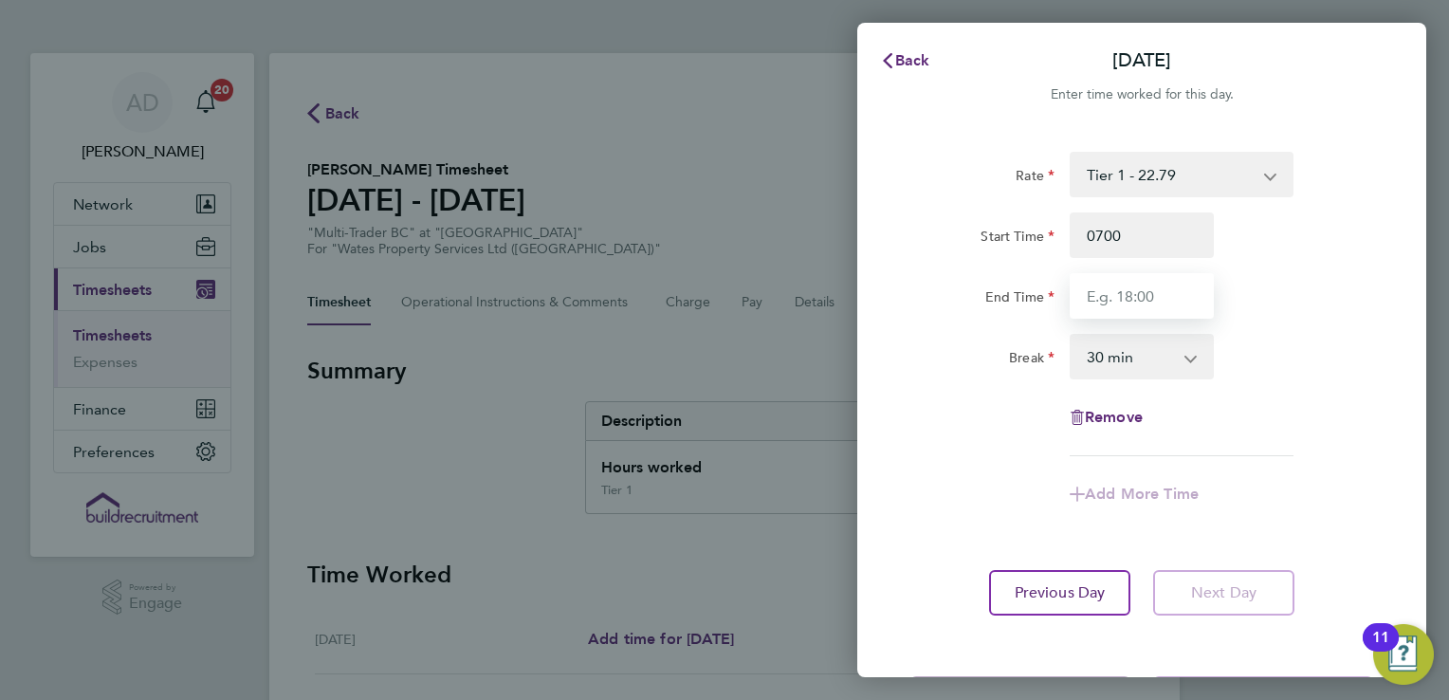
type input "07:00"
click at [1139, 292] on input "End Time" at bounding box center [1142, 296] width 144 height 46
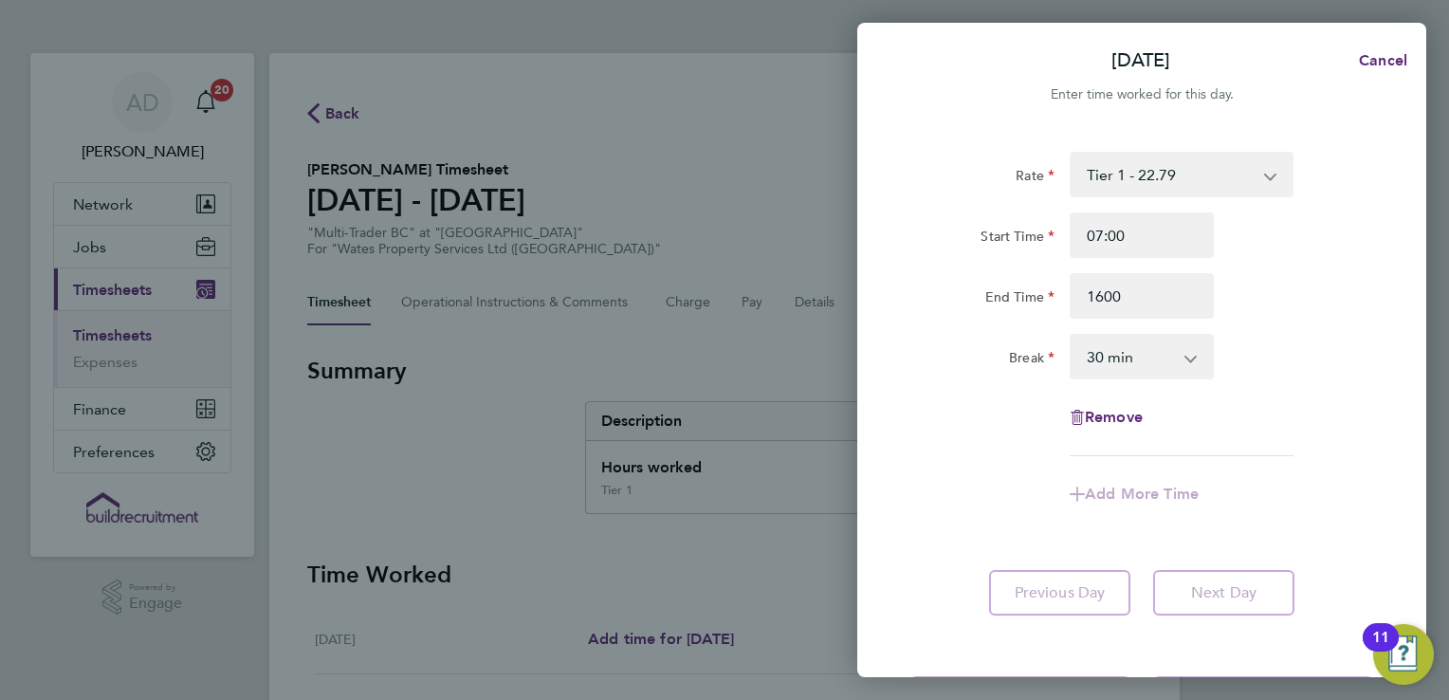
type input "16:00"
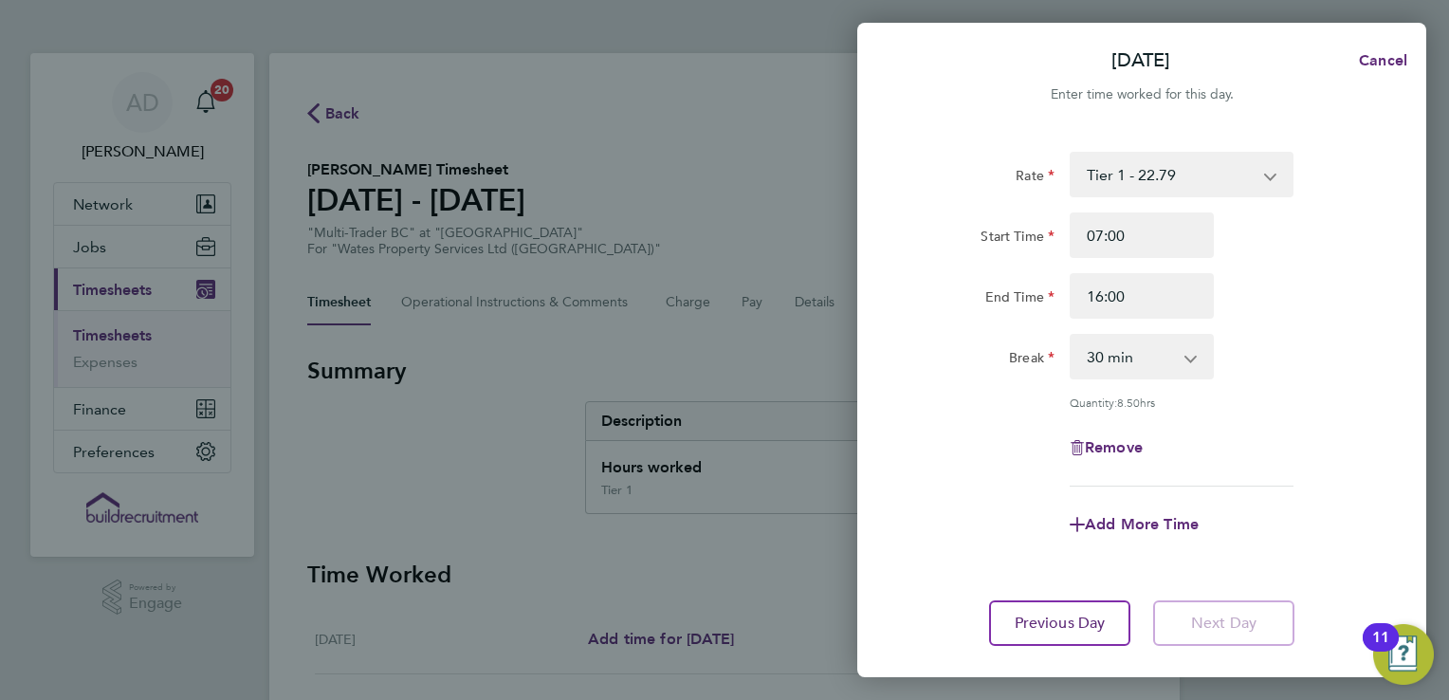
click at [1350, 404] on div "Rate Tier 1 - 22.79 Tier 2 - 22.99 Start Time 07:00 End Time 16:00 Break 0 min …" at bounding box center [1142, 319] width 463 height 335
click at [1402, 59] on span "Cancel" at bounding box center [1381, 60] width 54 height 18
select select "30"
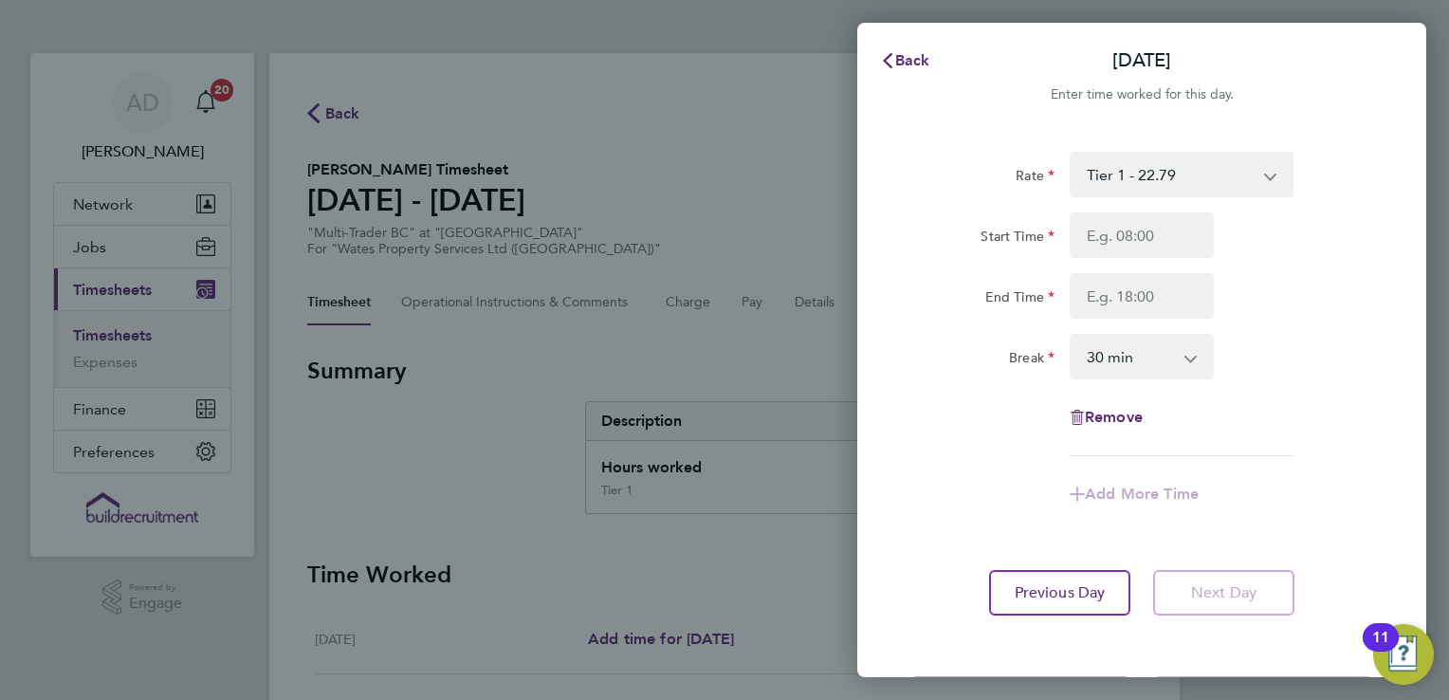
click at [1402, 59] on div "Back [DATE]" at bounding box center [1142, 61] width 569 height 46
click at [904, 56] on span "Back" at bounding box center [912, 60] width 35 height 18
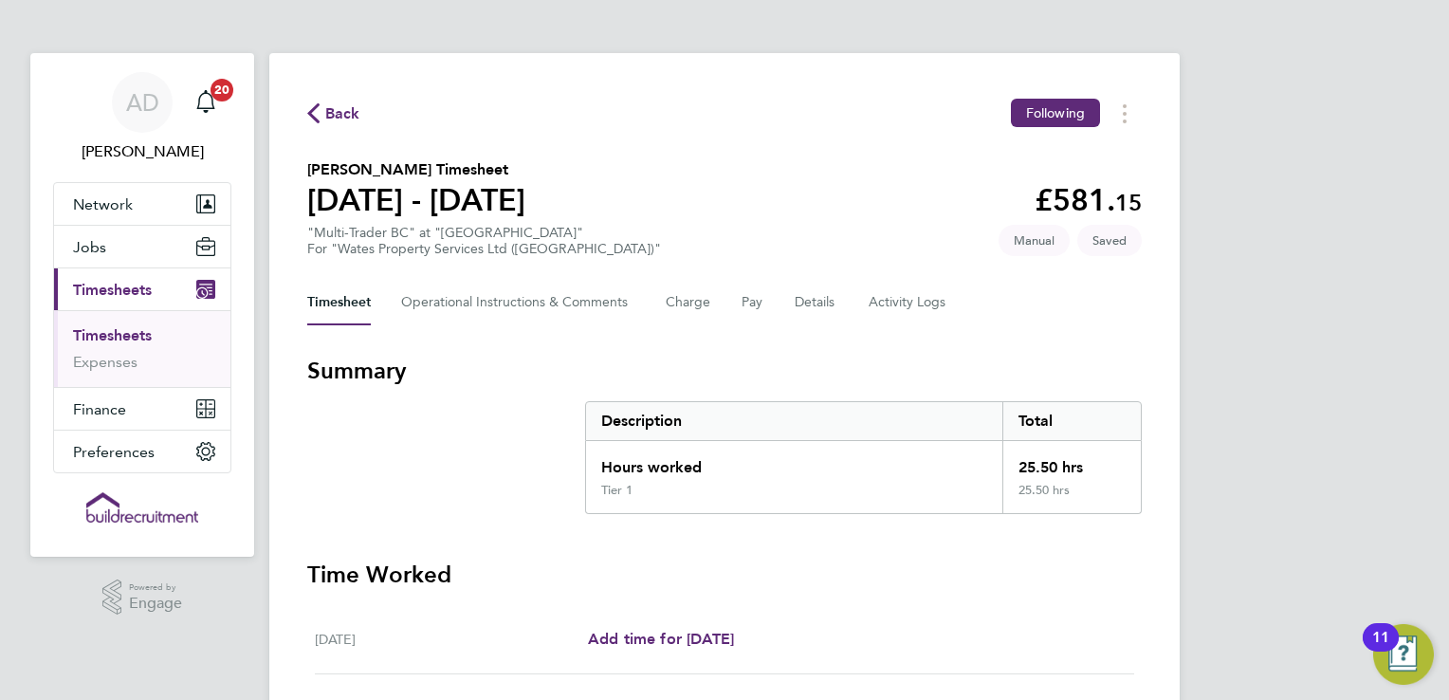
click at [1149, 359] on div "Back Following [PERSON_NAME] Timesheet [DATE] - [DATE] £581. 15 "Multi-Trader B…" at bounding box center [724, 674] width 911 height 1242
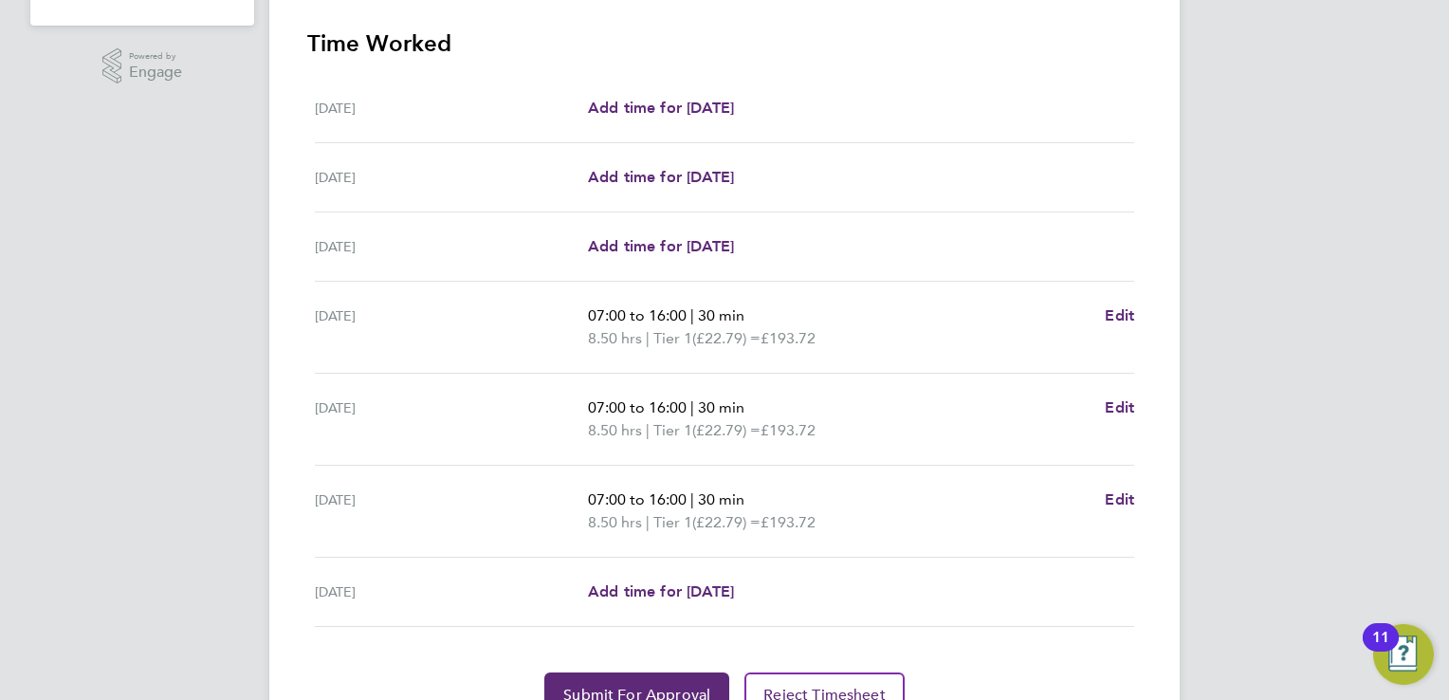
scroll to position [569, 0]
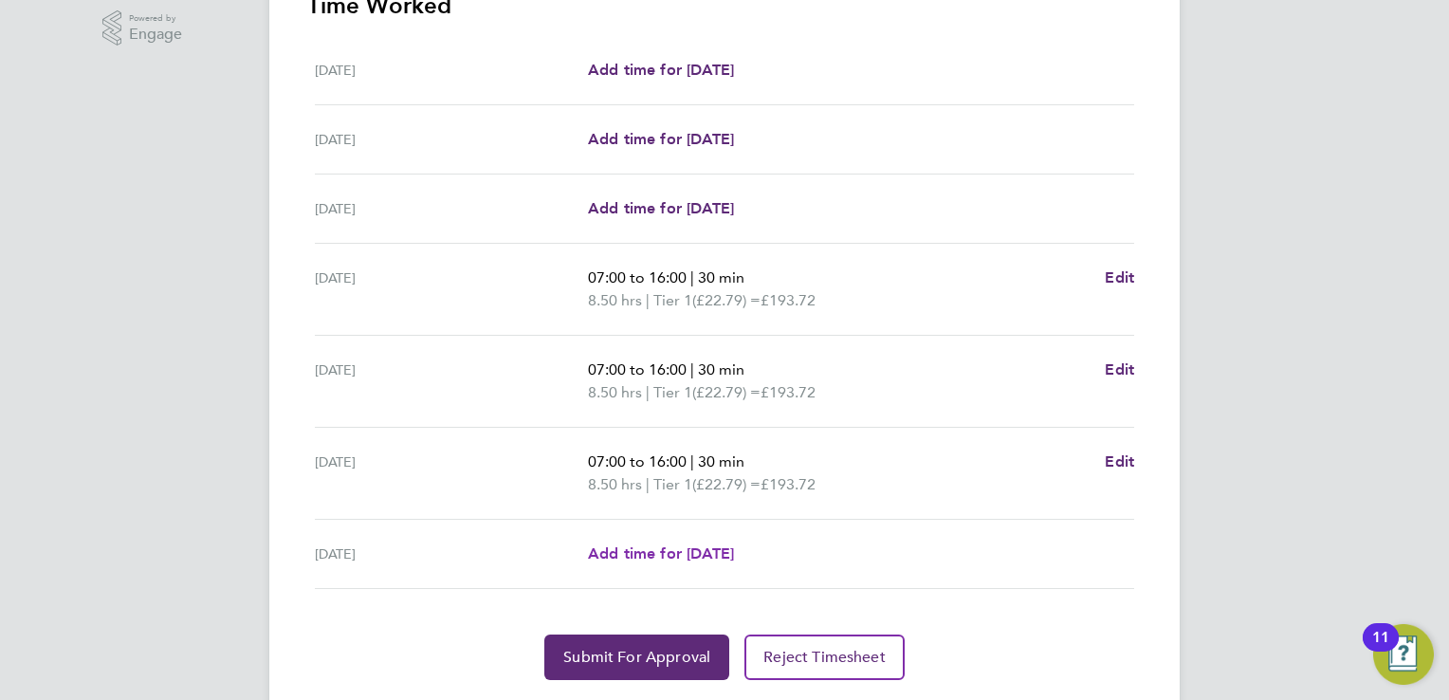
click at [734, 559] on span "Add time for [DATE]" at bounding box center [661, 553] width 146 height 18
select select "30"
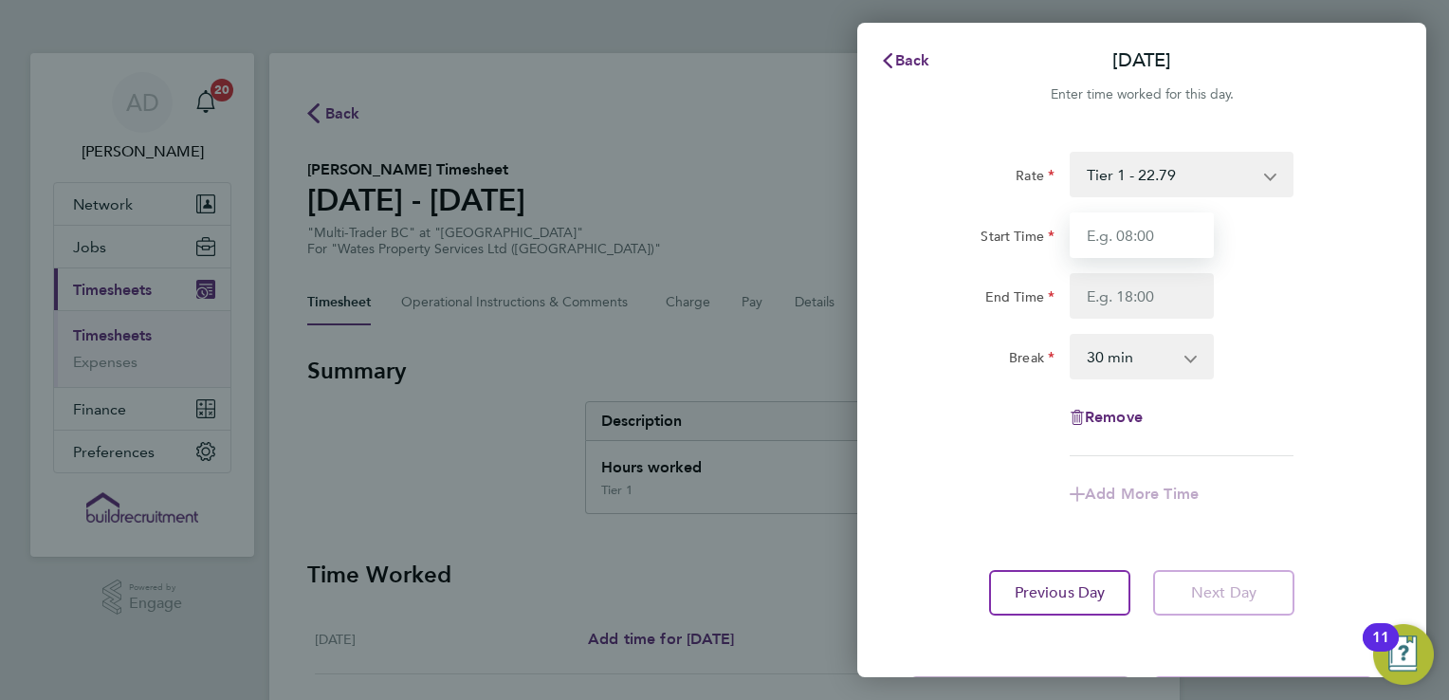
click at [1144, 242] on input "Start Time" at bounding box center [1142, 235] width 144 height 46
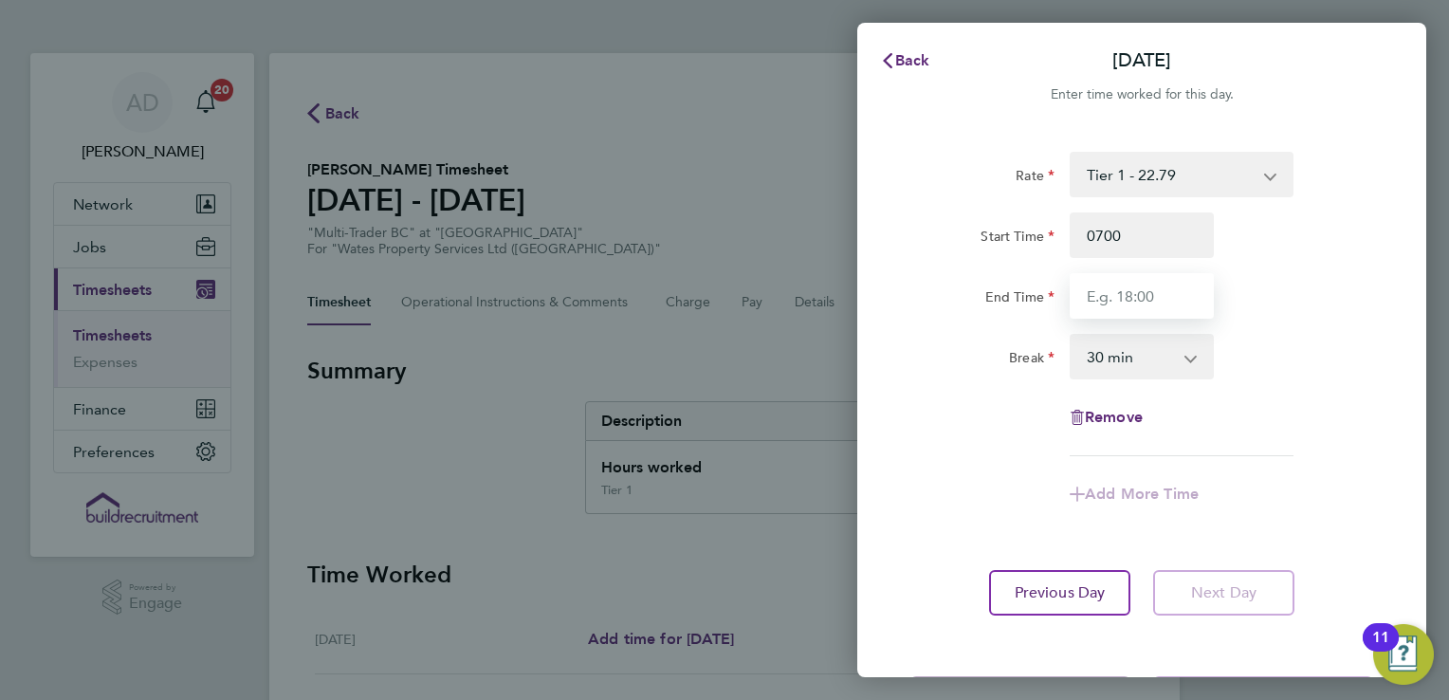
type input "07:00"
click at [1137, 280] on input "End Time" at bounding box center [1142, 296] width 144 height 46
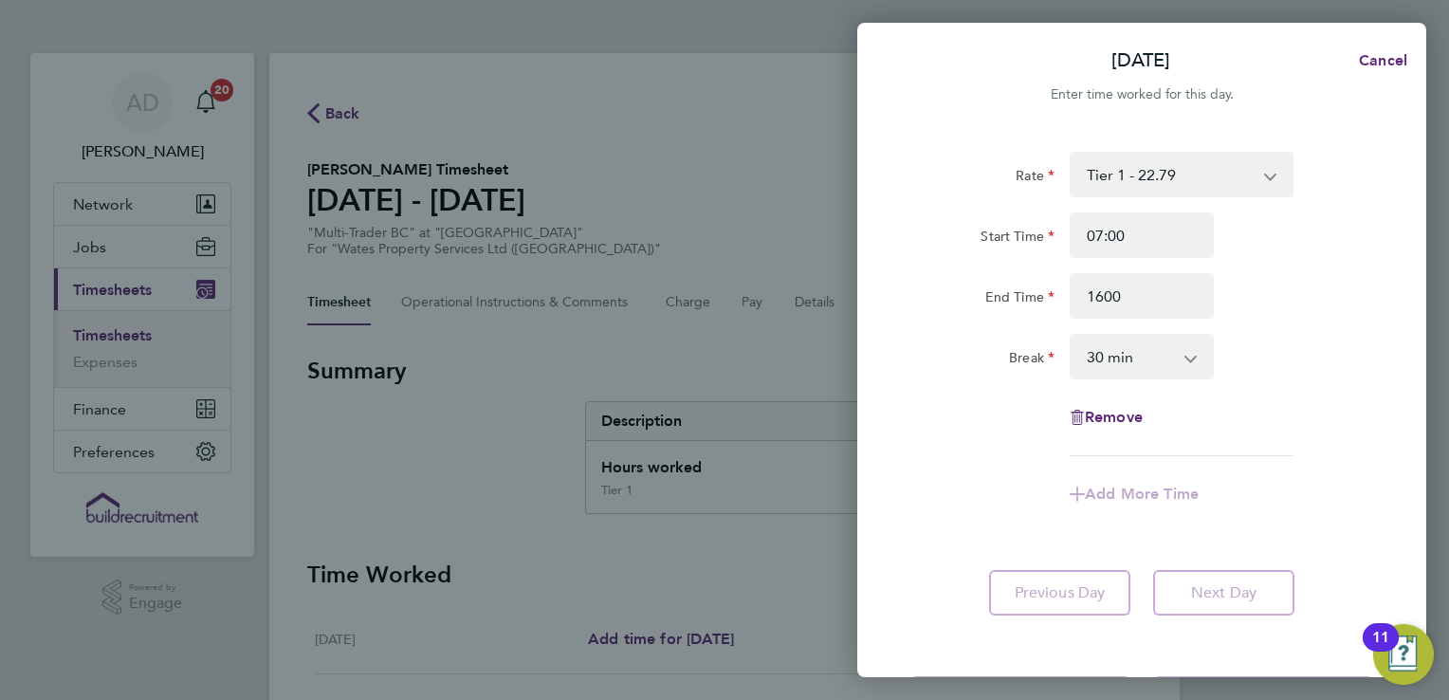
type input "16:00"
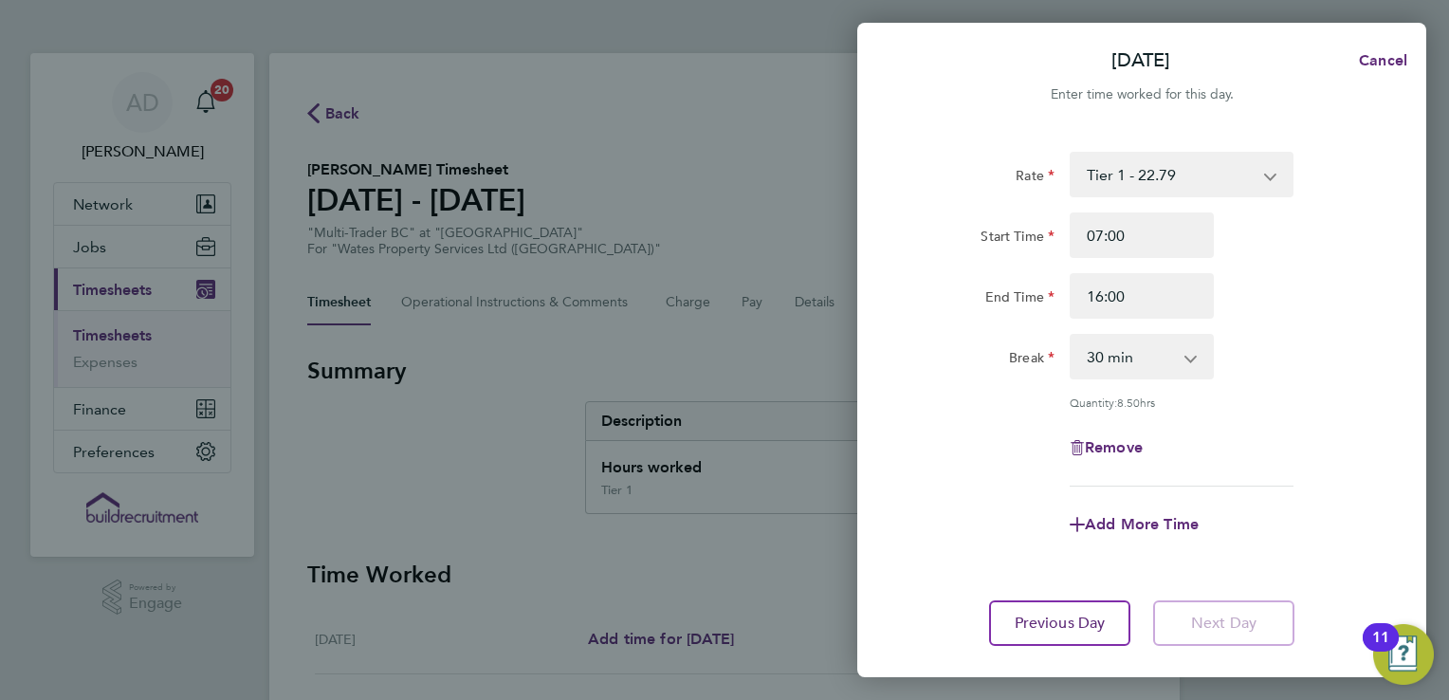
click at [1288, 503] on div "Add More Time" at bounding box center [1142, 525] width 478 height 46
click at [1042, 618] on span "Previous Day" at bounding box center [1060, 623] width 91 height 19
select select "30"
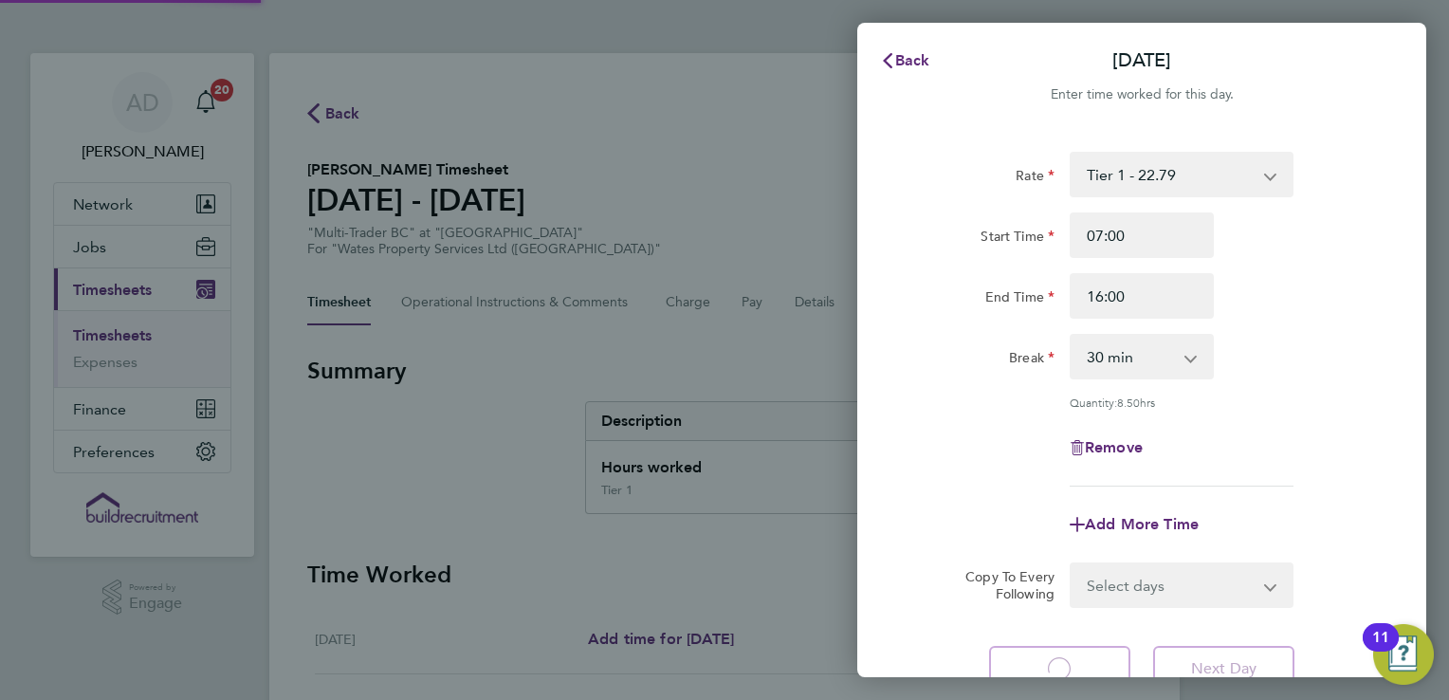
select select "30"
click at [918, 55] on span "Back" at bounding box center [912, 60] width 35 height 18
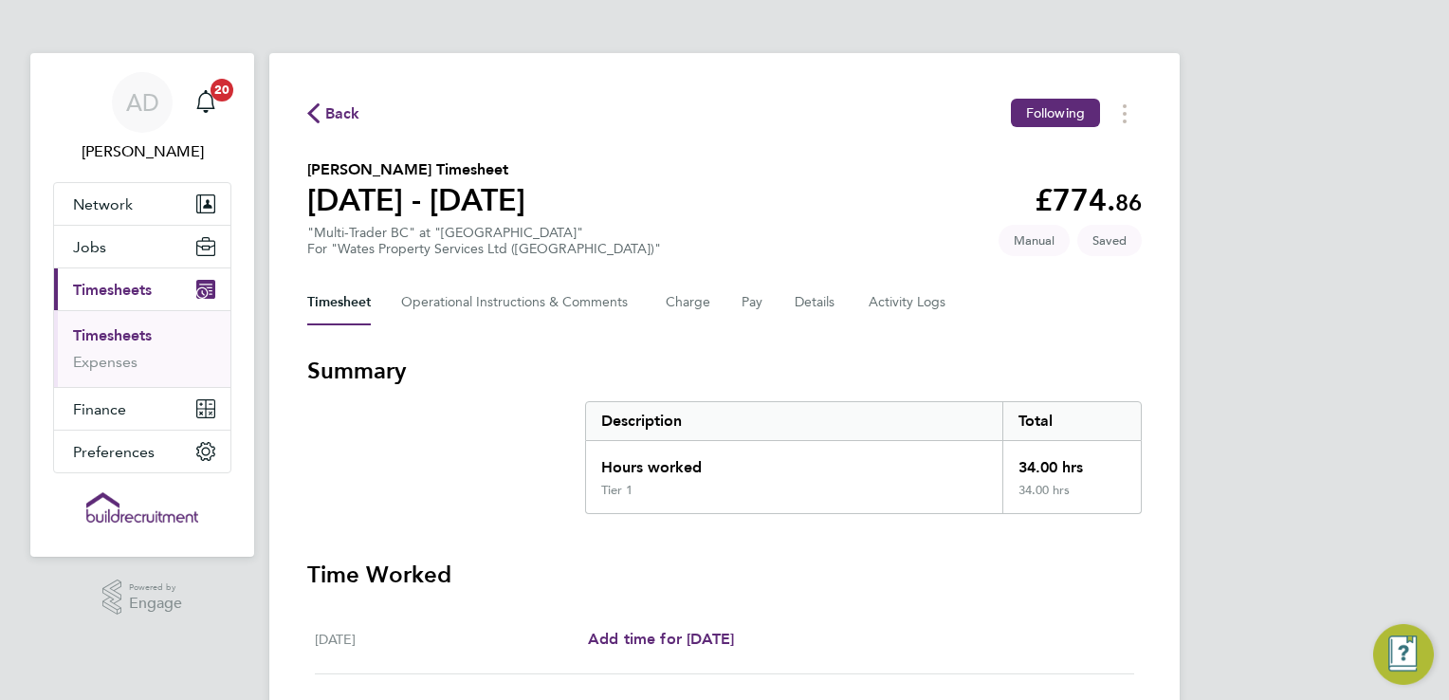
click at [1082, 571] on h3 "Time Worked" at bounding box center [724, 575] width 835 height 30
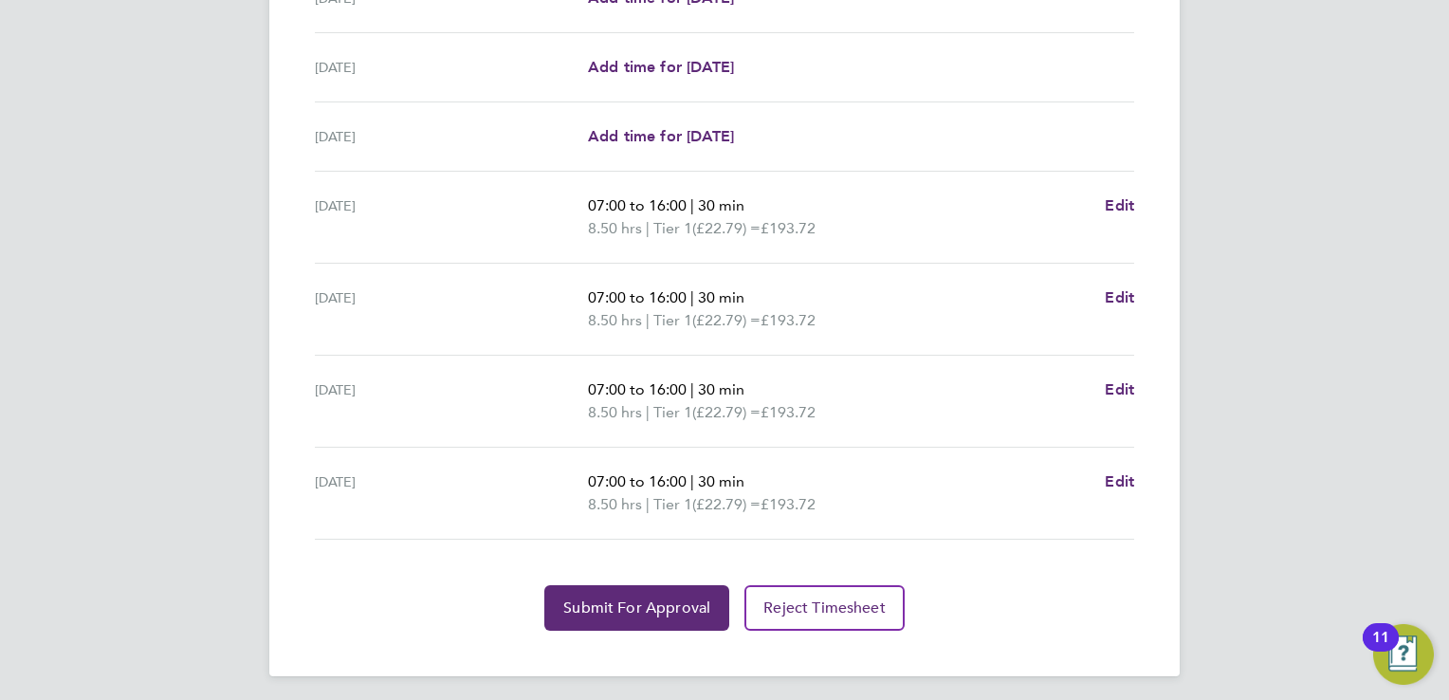
scroll to position [645, 0]
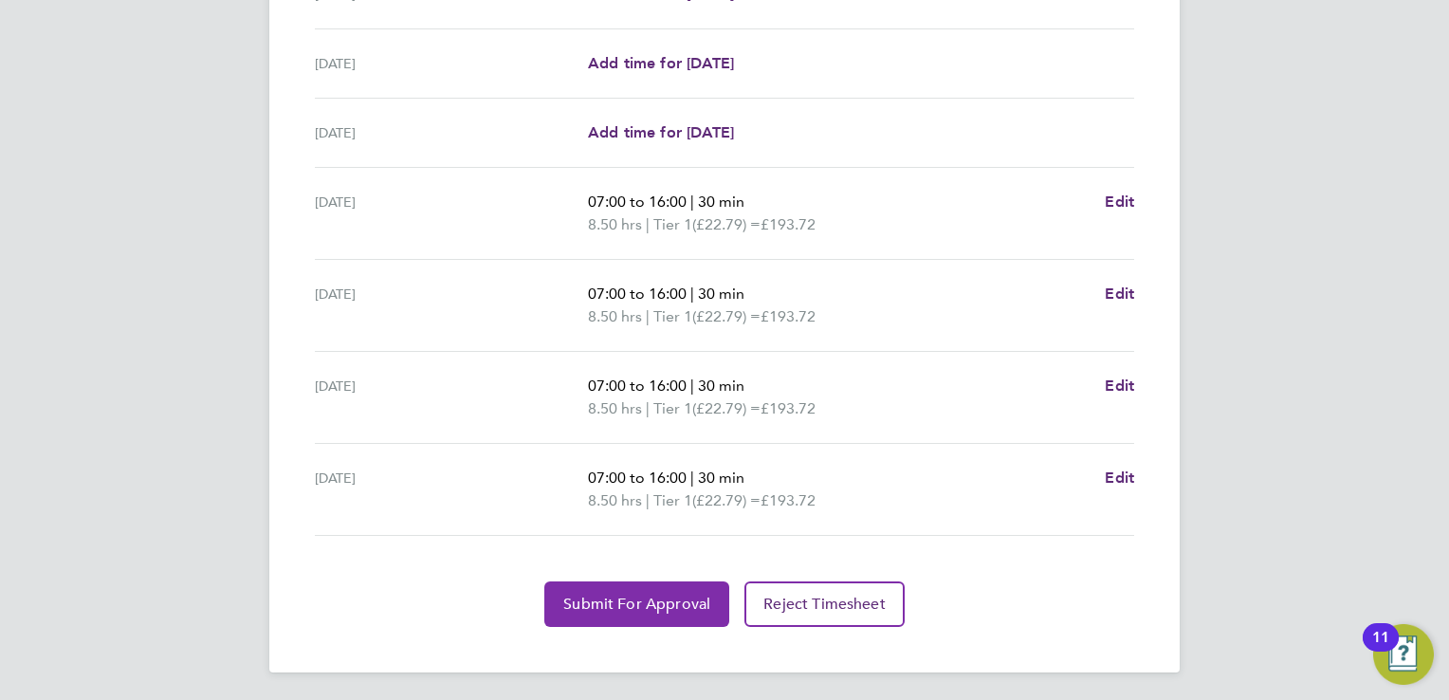
click at [636, 591] on button "Submit For Approval" at bounding box center [636, 604] width 185 height 46
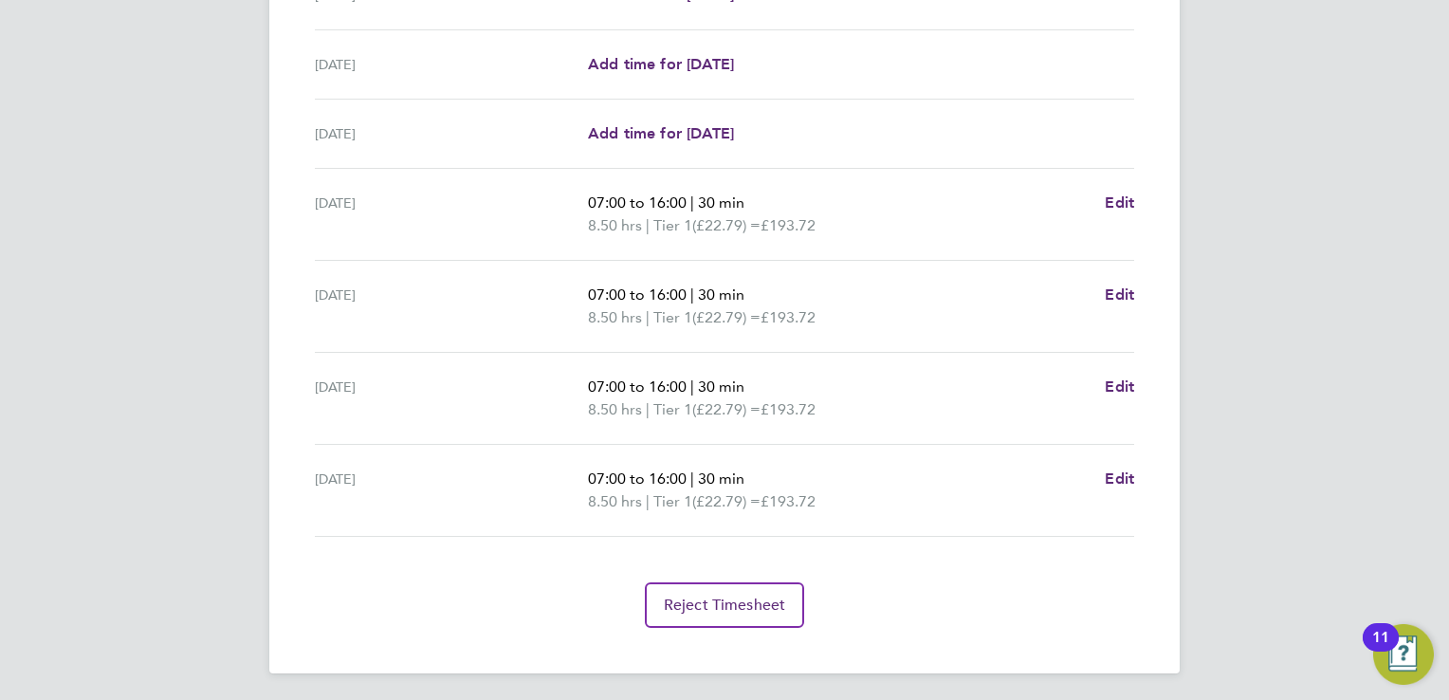
click at [1152, 37] on div "Back Following [PERSON_NAME] Timesheet [DATE] - [DATE] £774. 86 "Multi-Trader B…" at bounding box center [724, 41] width 911 height 1264
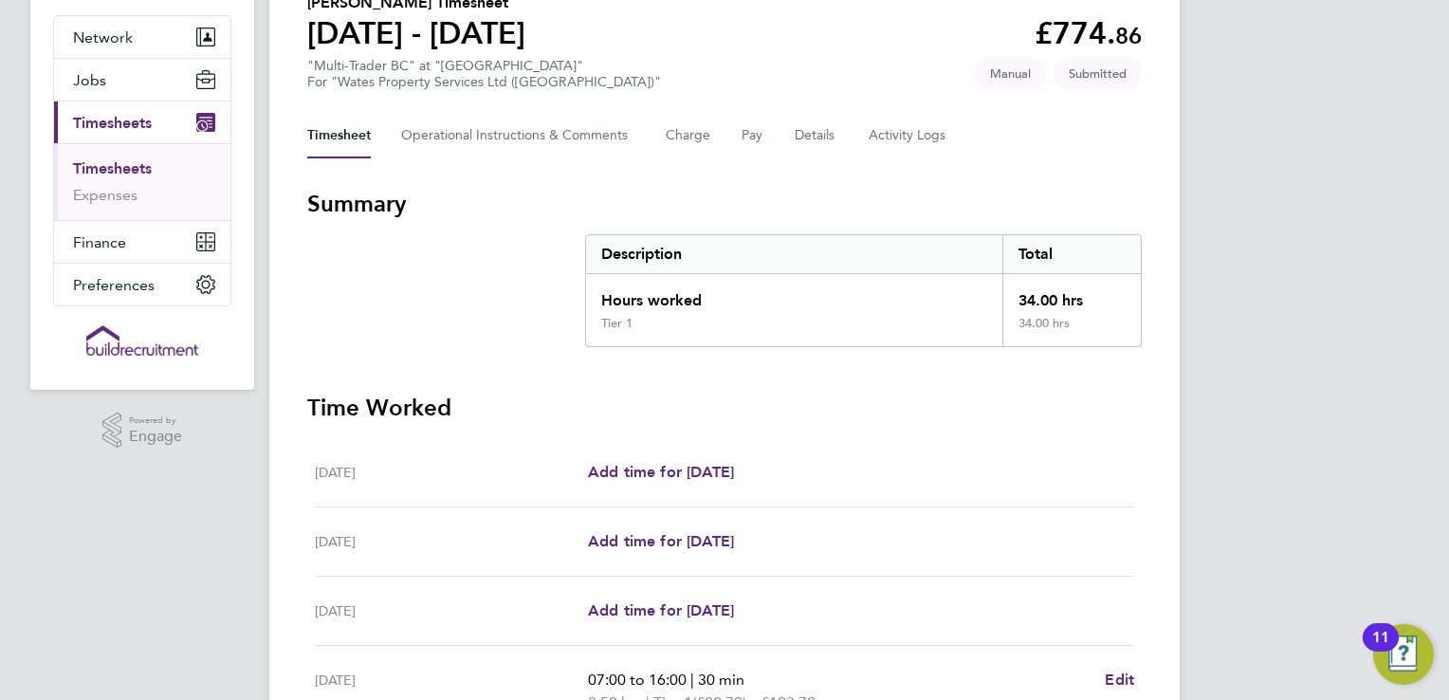
scroll to position [0, 0]
